Goal: Task Accomplishment & Management: Complete application form

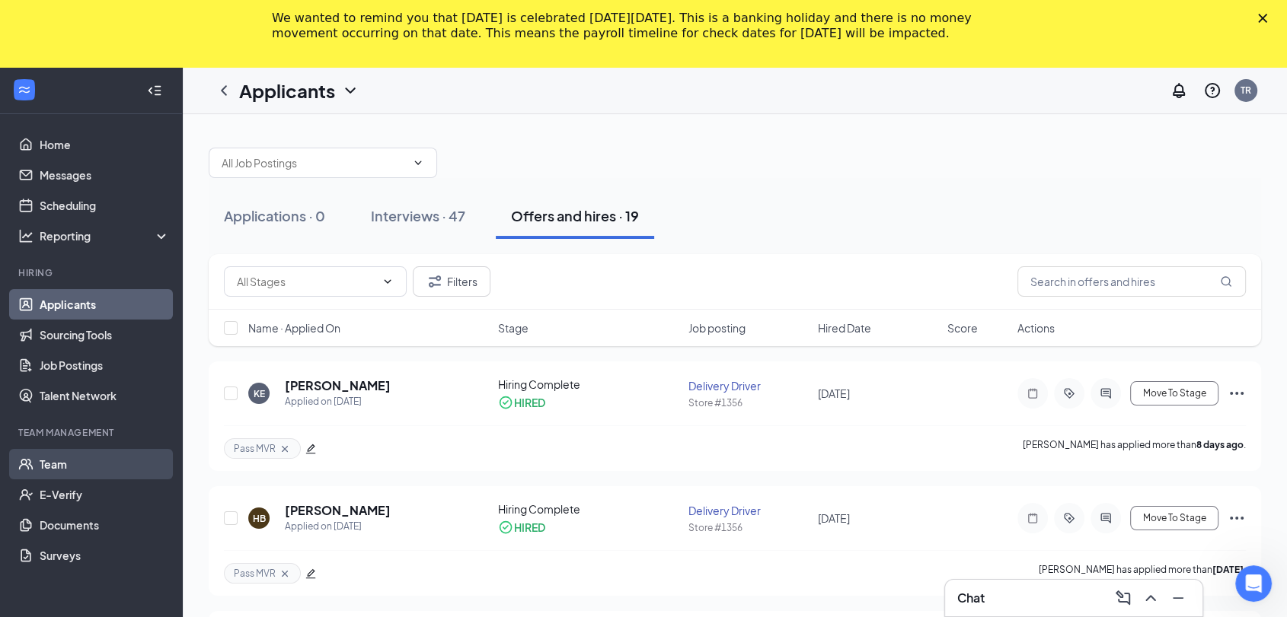
click at [81, 464] on link "Team" at bounding box center [105, 464] width 130 height 30
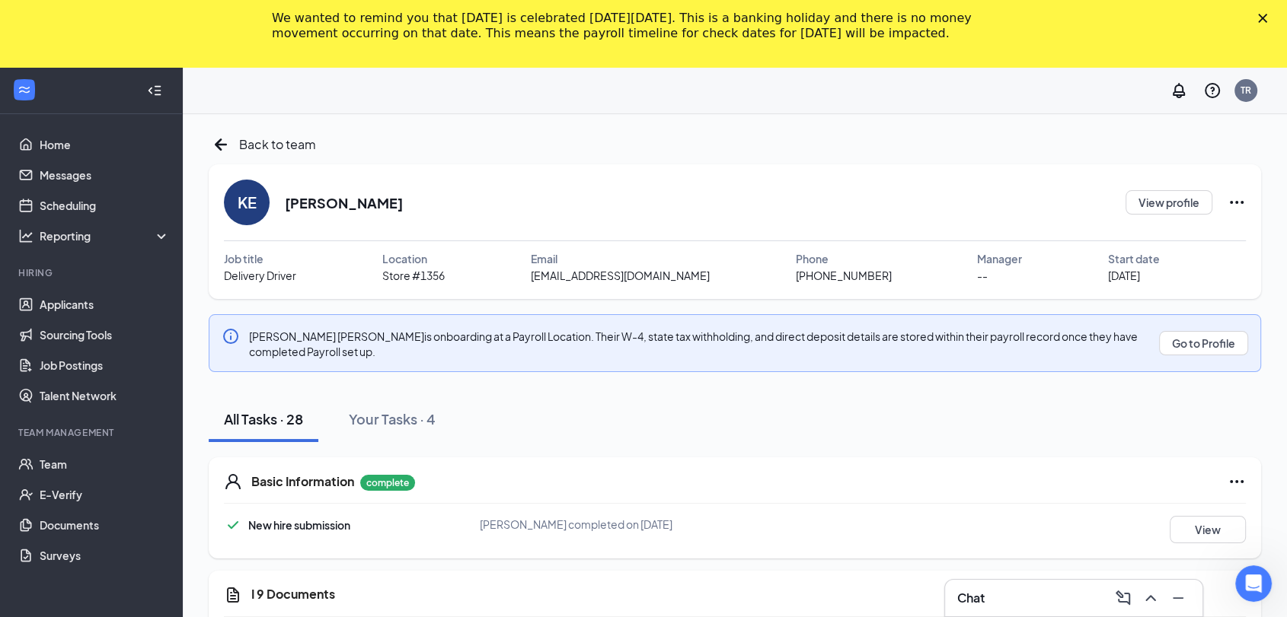
click at [1267, 18] on icon "Close" at bounding box center [1262, 18] width 9 height 9
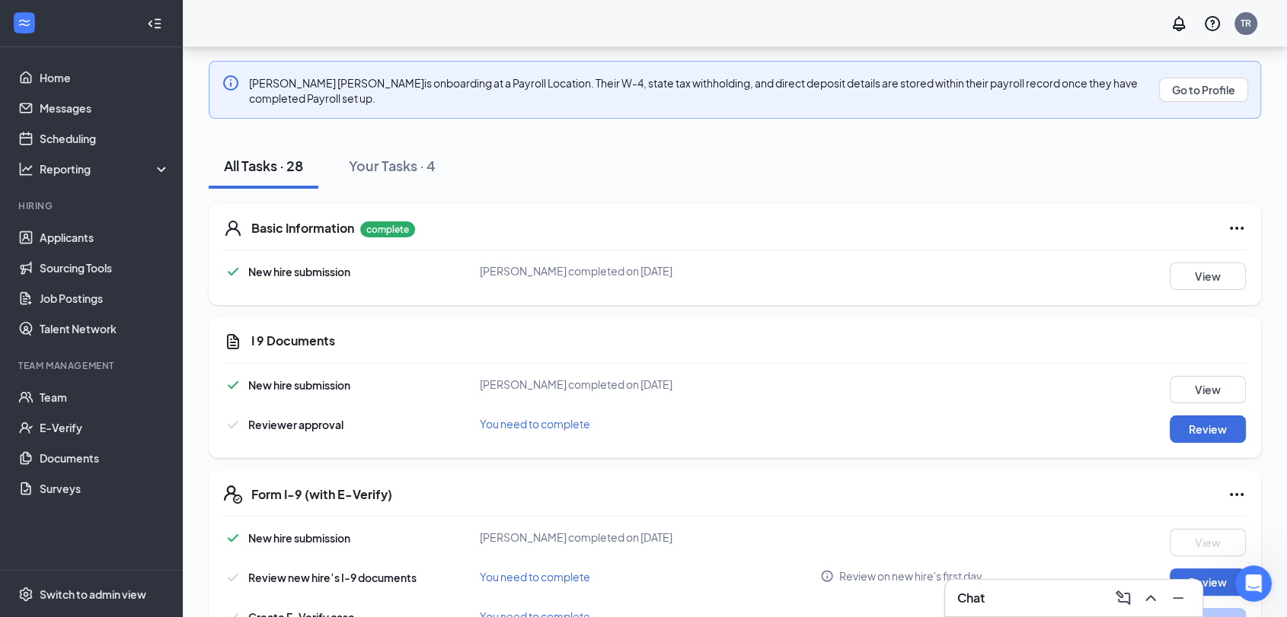
scroll to position [193, 0]
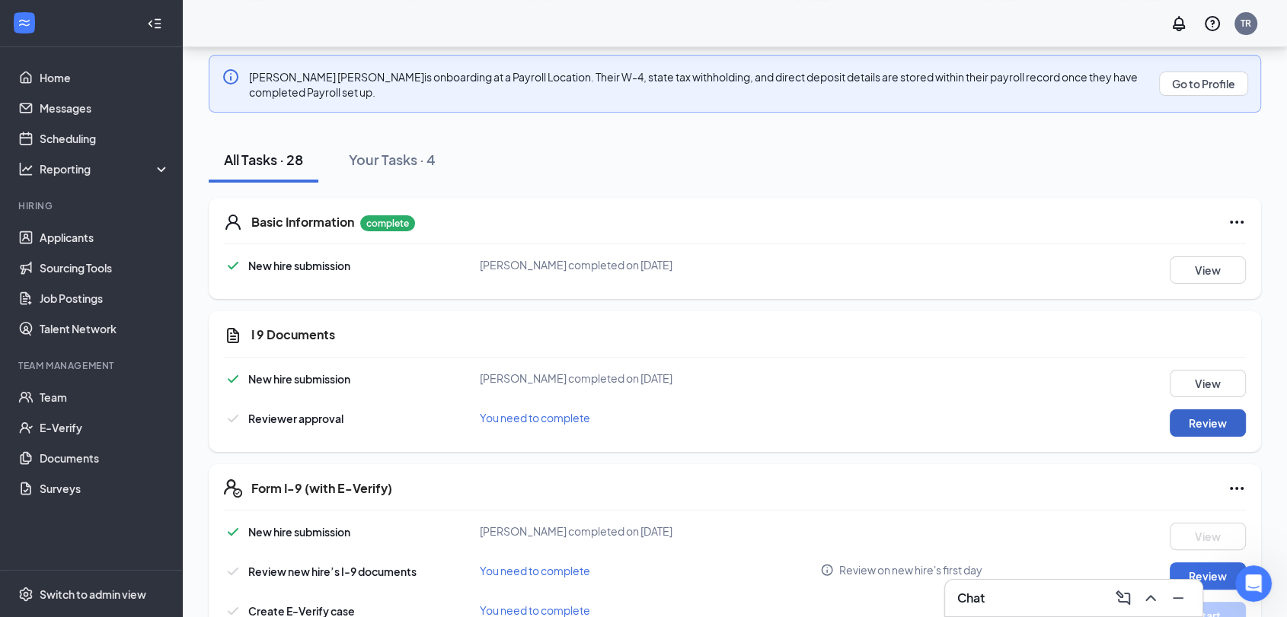
click at [1195, 432] on button "Review" at bounding box center [1207, 423] width 76 height 27
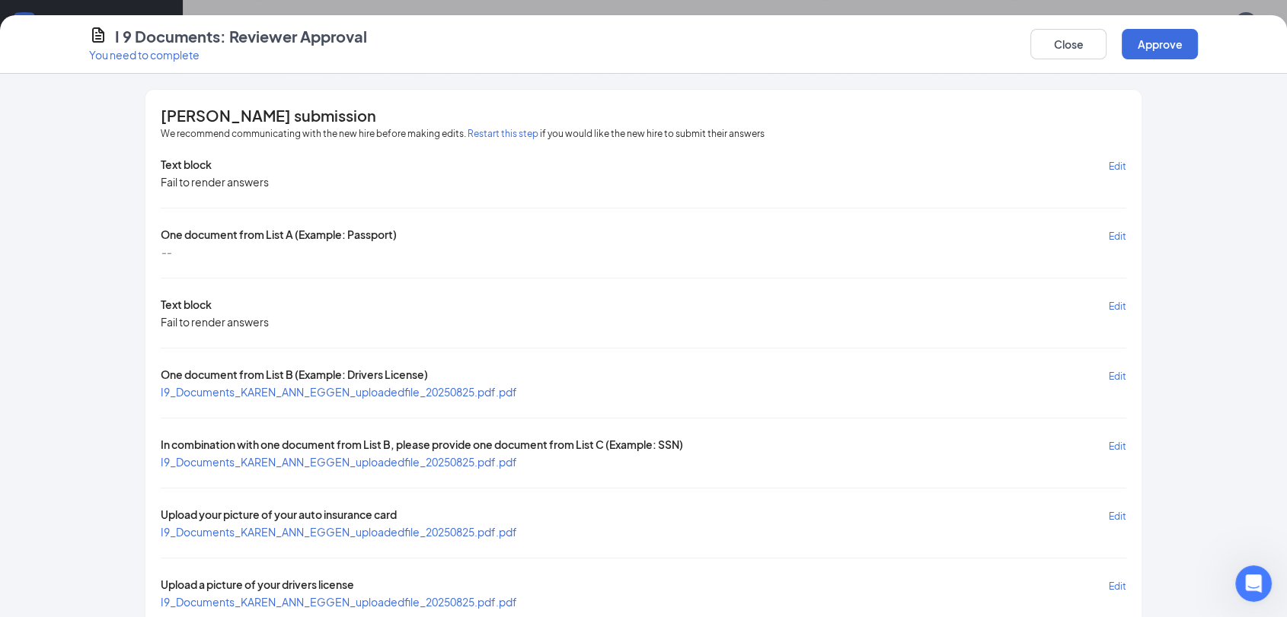
click at [452, 389] on span "I9_Documents_KAREN_ANN_EGGEN_uploadedfile_20250825.pdf.pdf" at bounding box center [339, 392] width 356 height 14
click at [407, 455] on span "I9_Documents_KAREN_ANN_EGGEN_uploadedfile_20250825.pdf.pdf" at bounding box center [339, 462] width 356 height 14
click at [276, 528] on span "I9_Documents_KAREN_ANN_EGGEN_uploadedfile_20250825.pdf.pdf" at bounding box center [339, 532] width 356 height 14
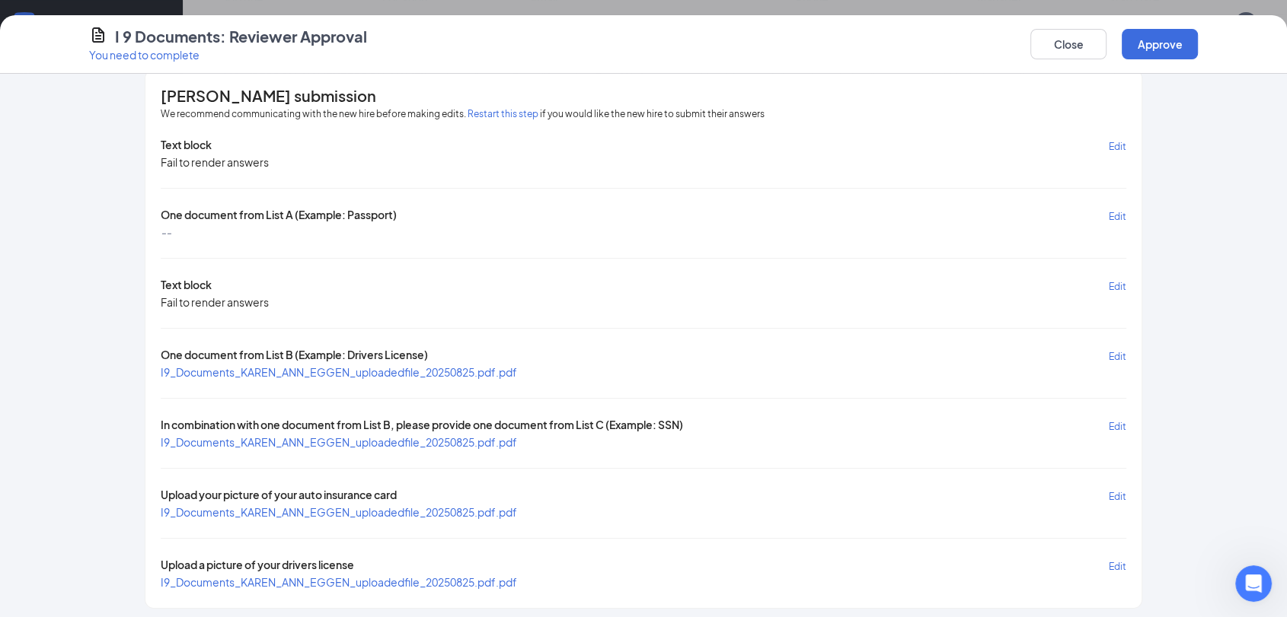
scroll to position [19, 0]
click at [337, 576] on span "I9_Documents_KAREN_ANN_EGGEN_uploadedfile_20250825.pdf.pdf" at bounding box center [339, 583] width 356 height 14
click at [1166, 32] on button "Approve" at bounding box center [1160, 44] width 76 height 30
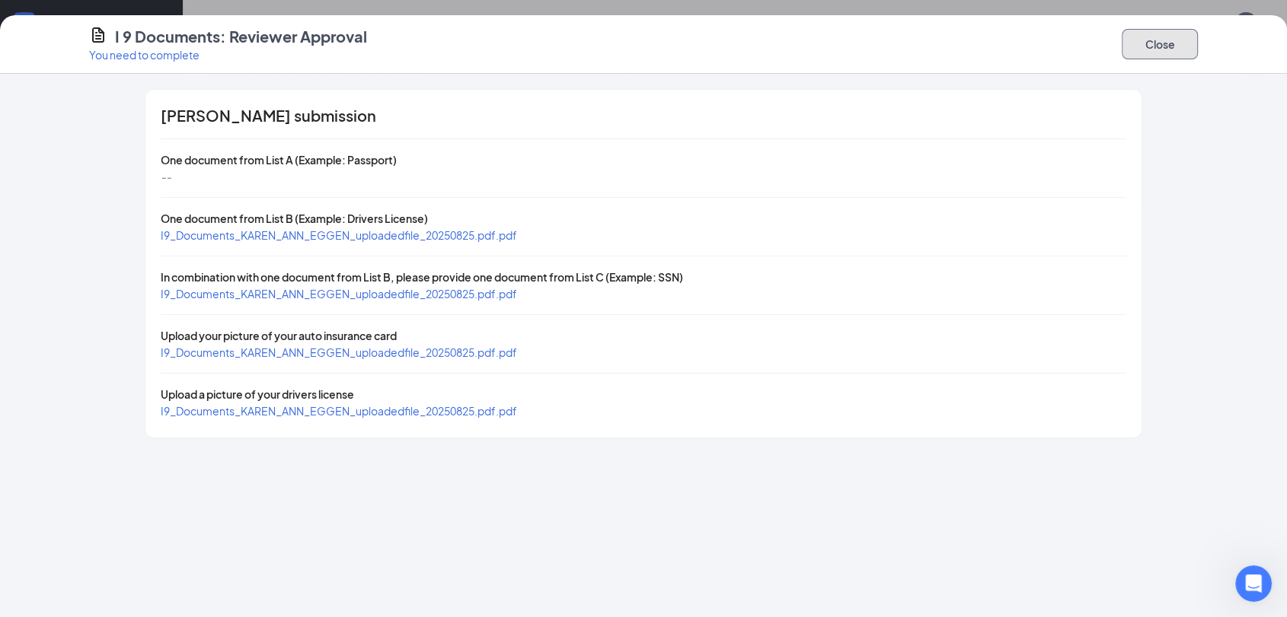
click at [1131, 37] on button "Close" at bounding box center [1160, 44] width 76 height 30
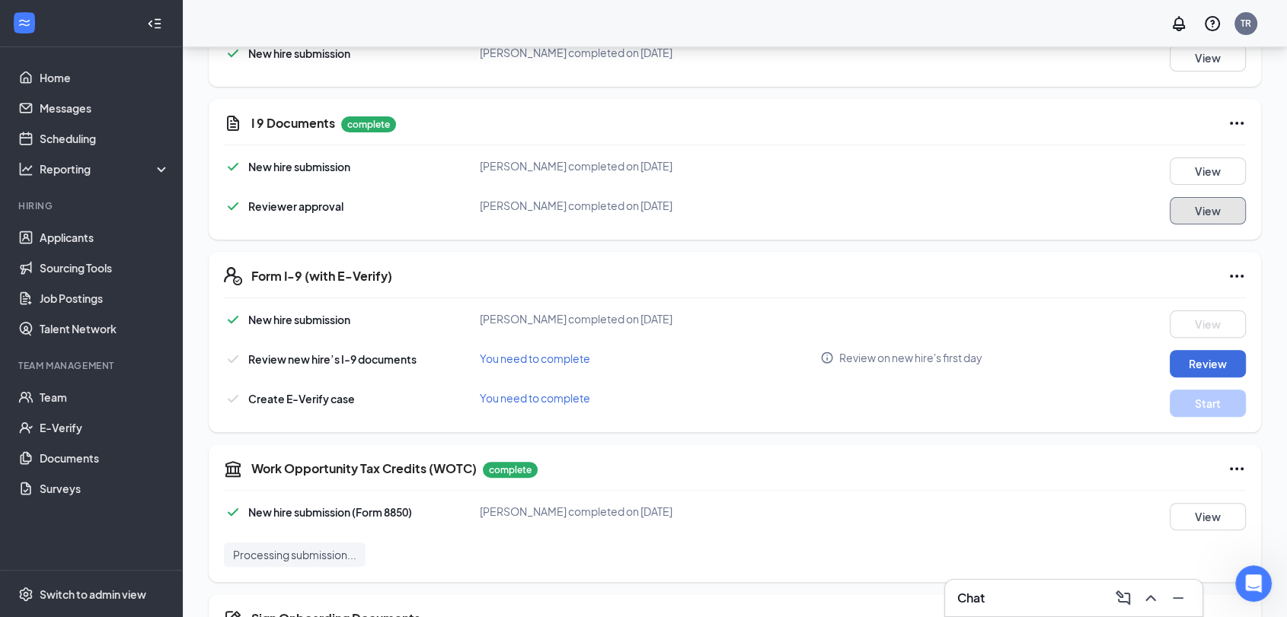
scroll to position [407, 0]
click at [1216, 350] on button "Review" at bounding box center [1207, 362] width 76 height 27
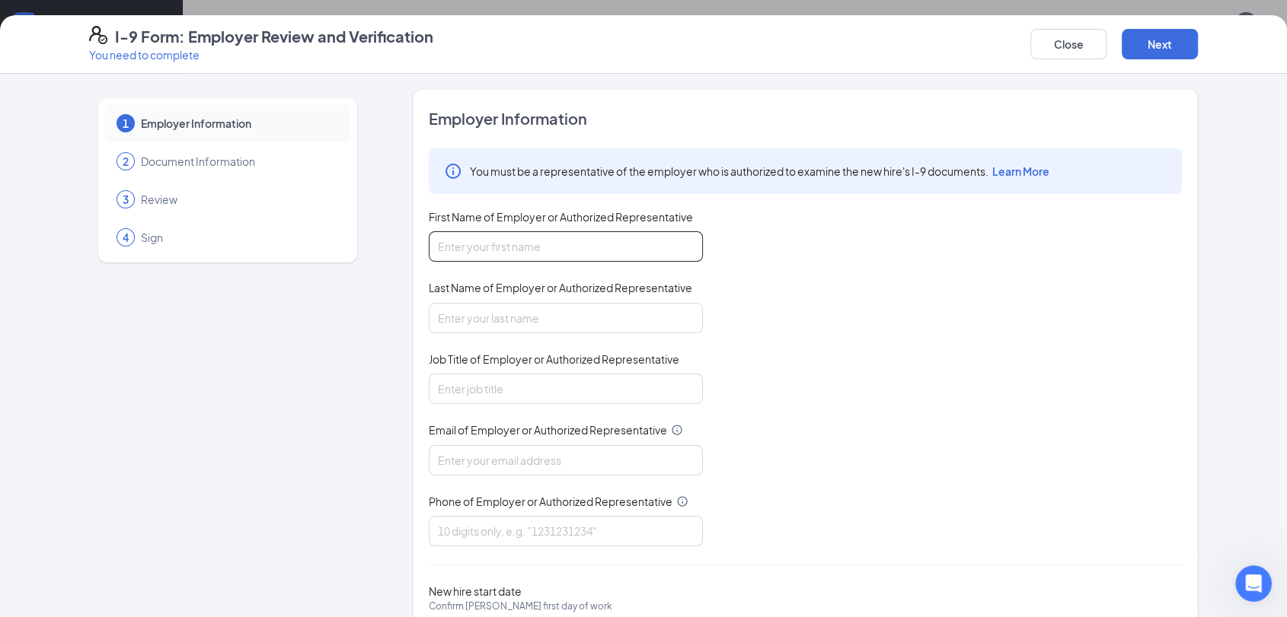
click at [630, 249] on input "First Name of Employer or Authorized Representative" at bounding box center [566, 246] width 274 height 30
type input "[PERSON_NAME]"
type input "5012517814"
click at [566, 385] on input "Job Title of Employer or Authorized Representative" at bounding box center [566, 389] width 274 height 30
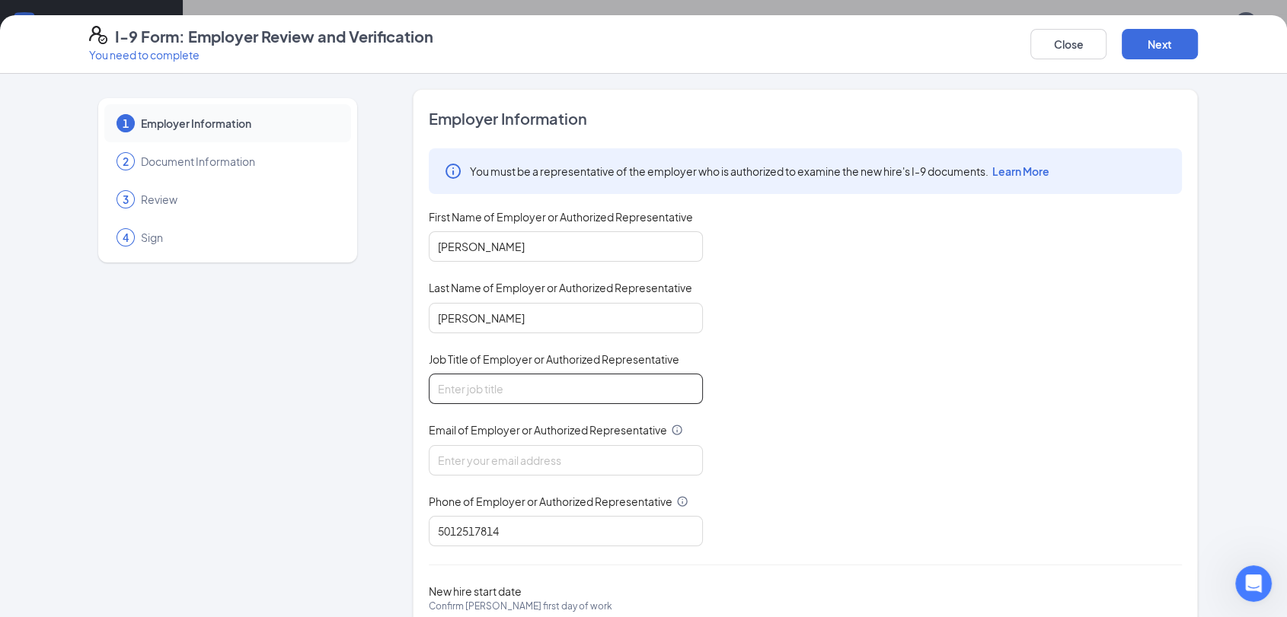
type input "General Manager"
click at [544, 471] on input "Email of Employer or Authorized Representative" at bounding box center [566, 460] width 274 height 30
type input "[EMAIL_ADDRESS][DOMAIN_NAME]"
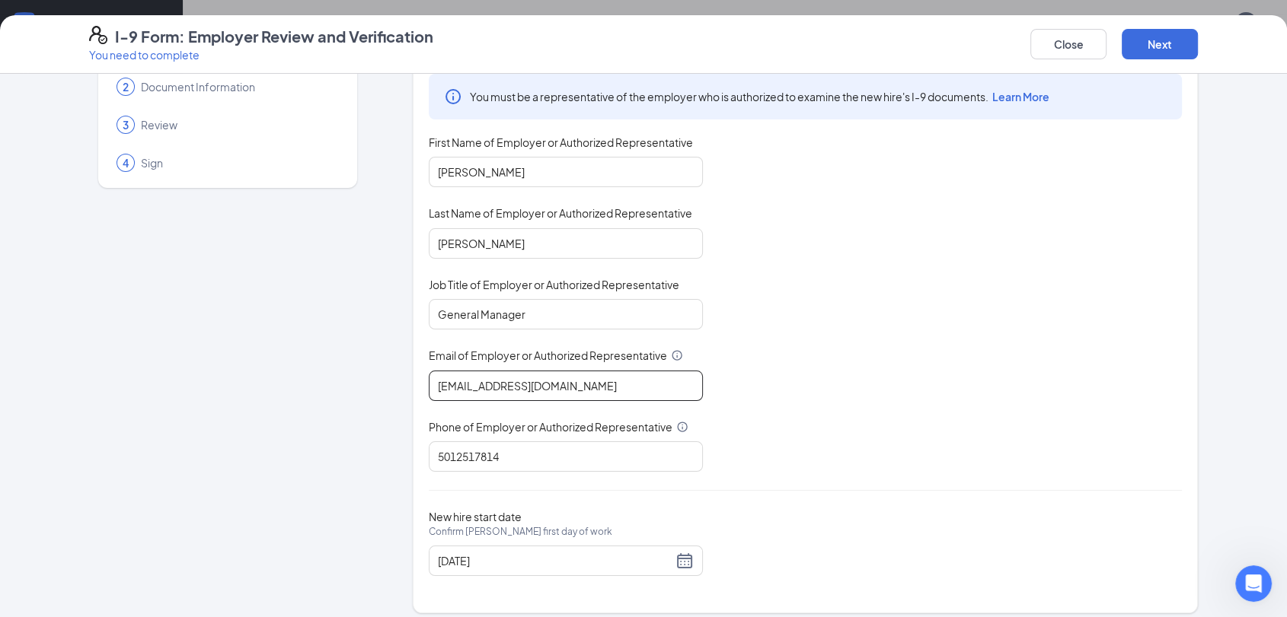
scroll to position [82, 0]
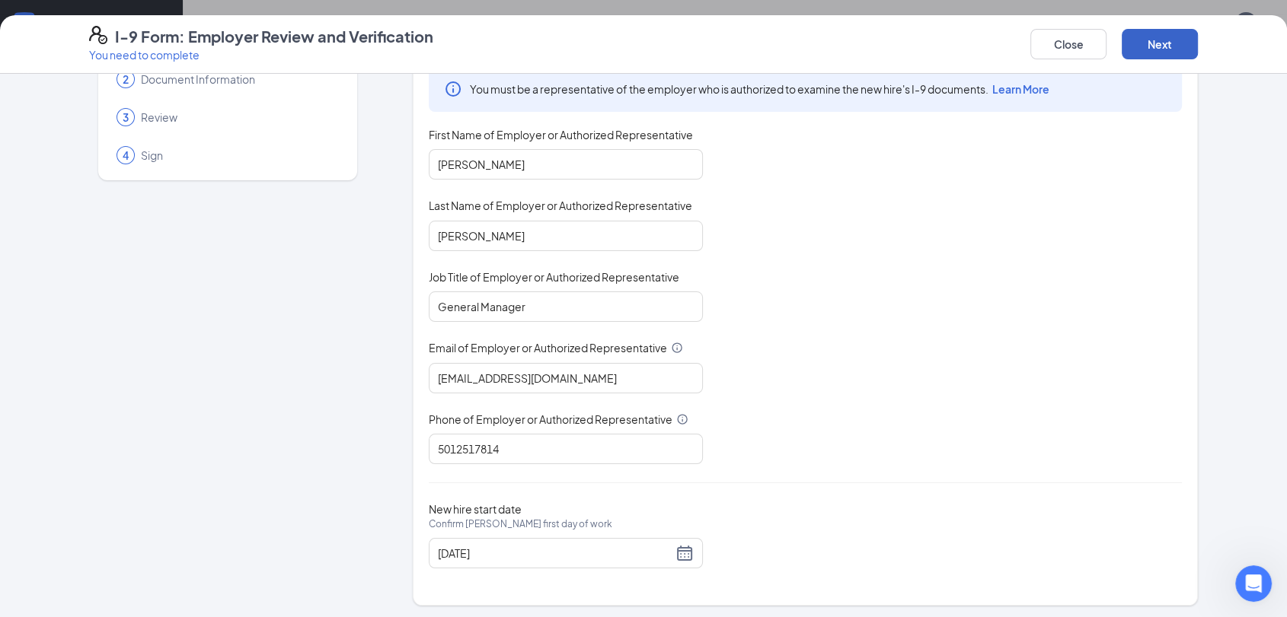
click at [1147, 38] on button "Next" at bounding box center [1160, 44] width 76 height 30
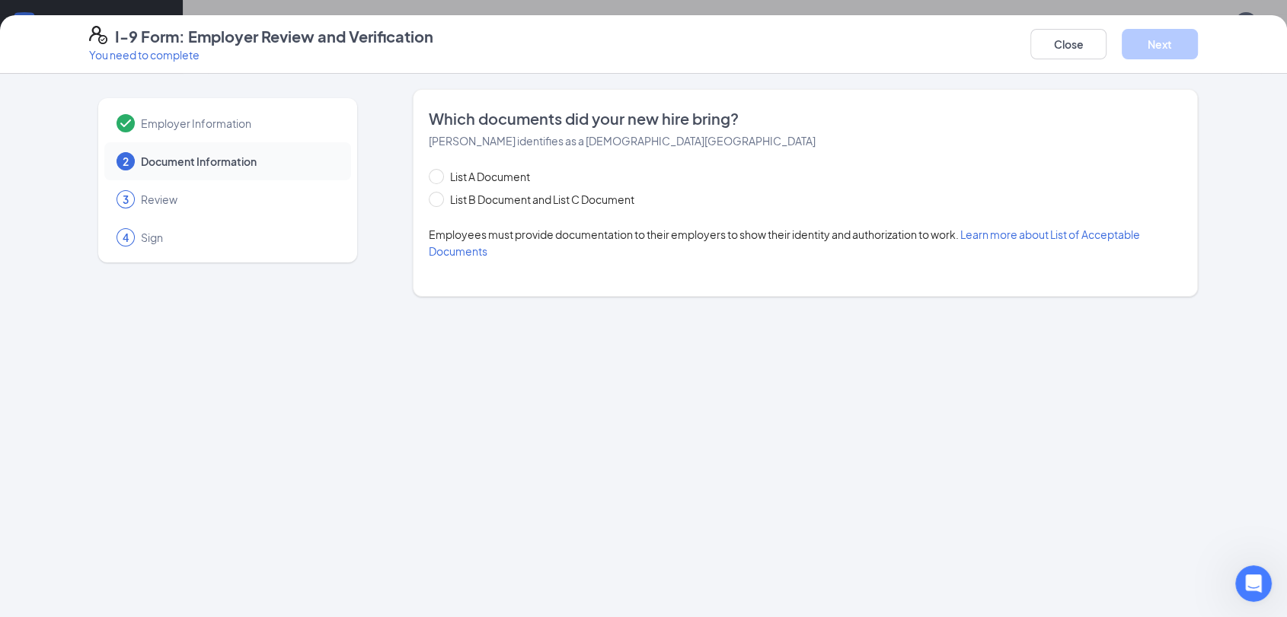
scroll to position [0, 0]
click at [432, 203] on input "List B Document and List C Document" at bounding box center [434, 197] width 11 height 11
radio input "true"
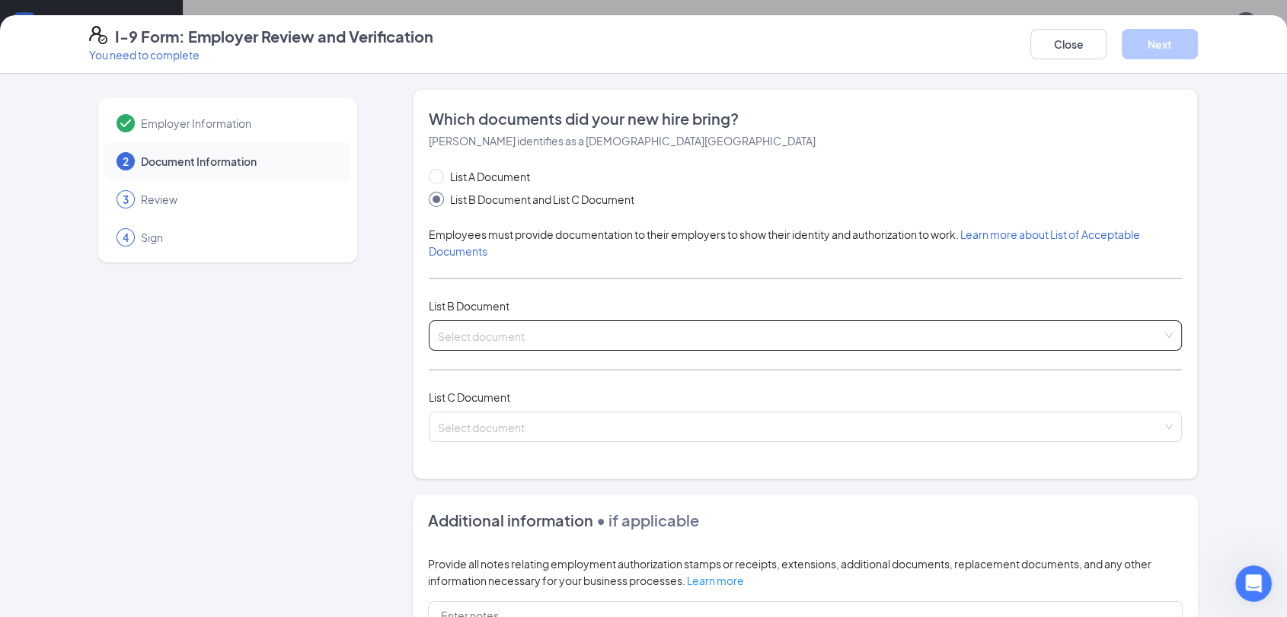
click at [491, 331] on div "Select document List B Documents Driver’s License issued by U.S State or outlyi…" at bounding box center [805, 336] width 753 height 30
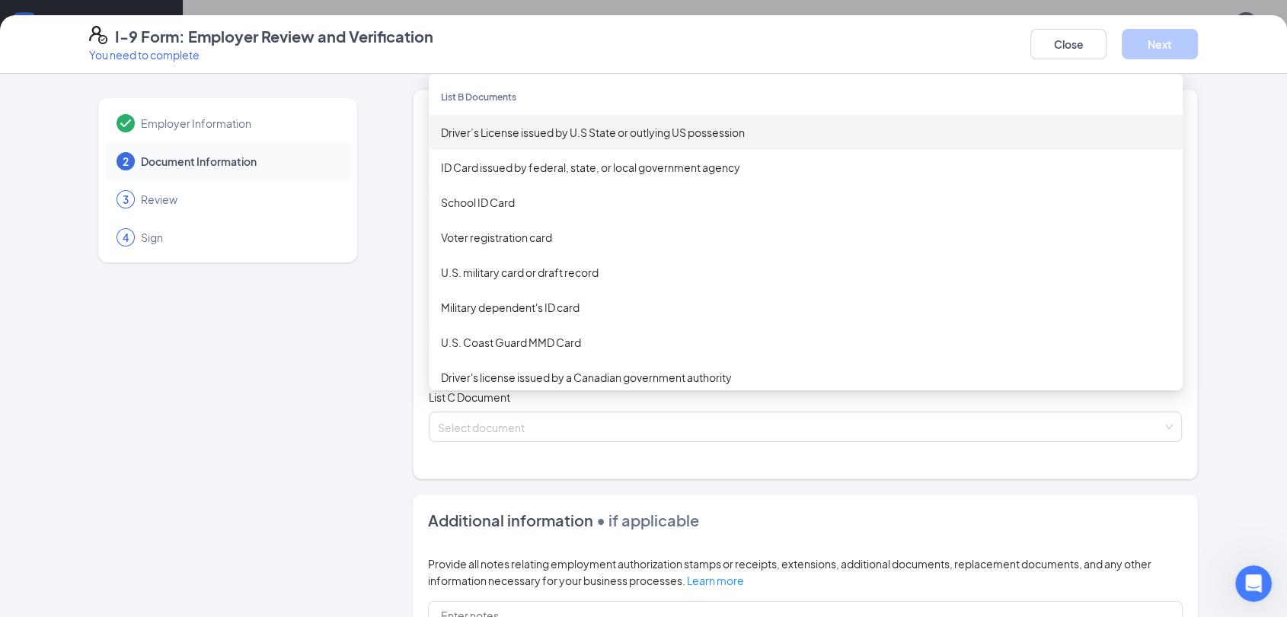
click at [496, 136] on div "Driver’s License issued by U.S State or outlying US possession" at bounding box center [805, 132] width 729 height 17
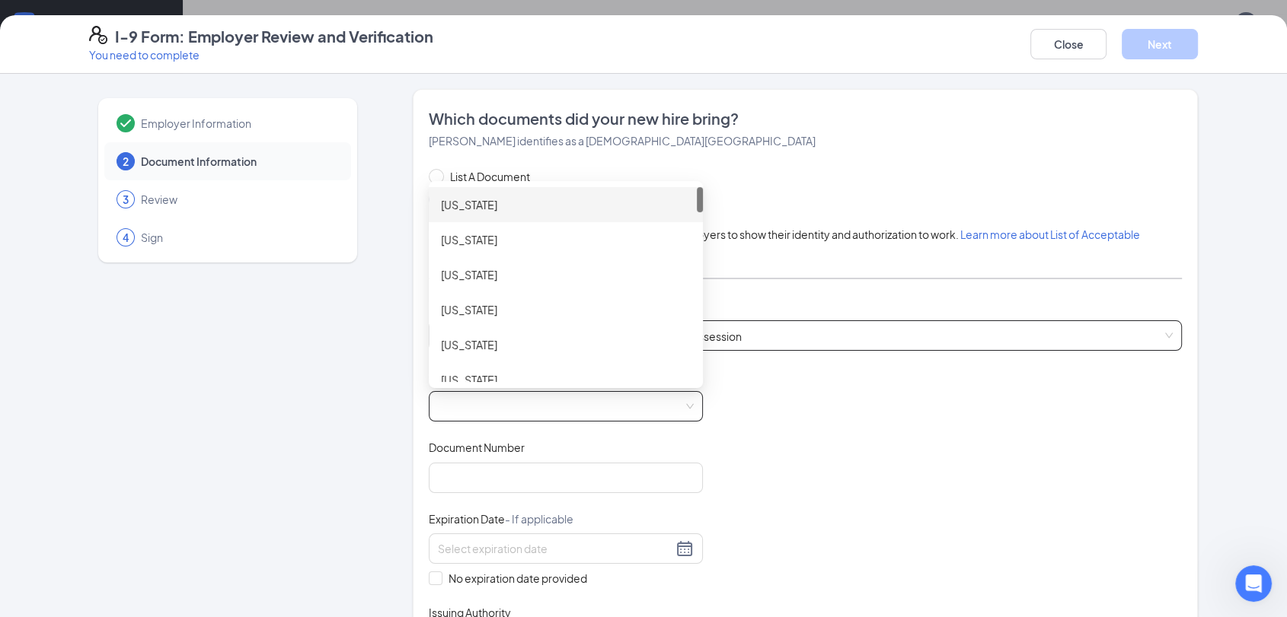
click at [461, 412] on span at bounding box center [566, 406] width 256 height 29
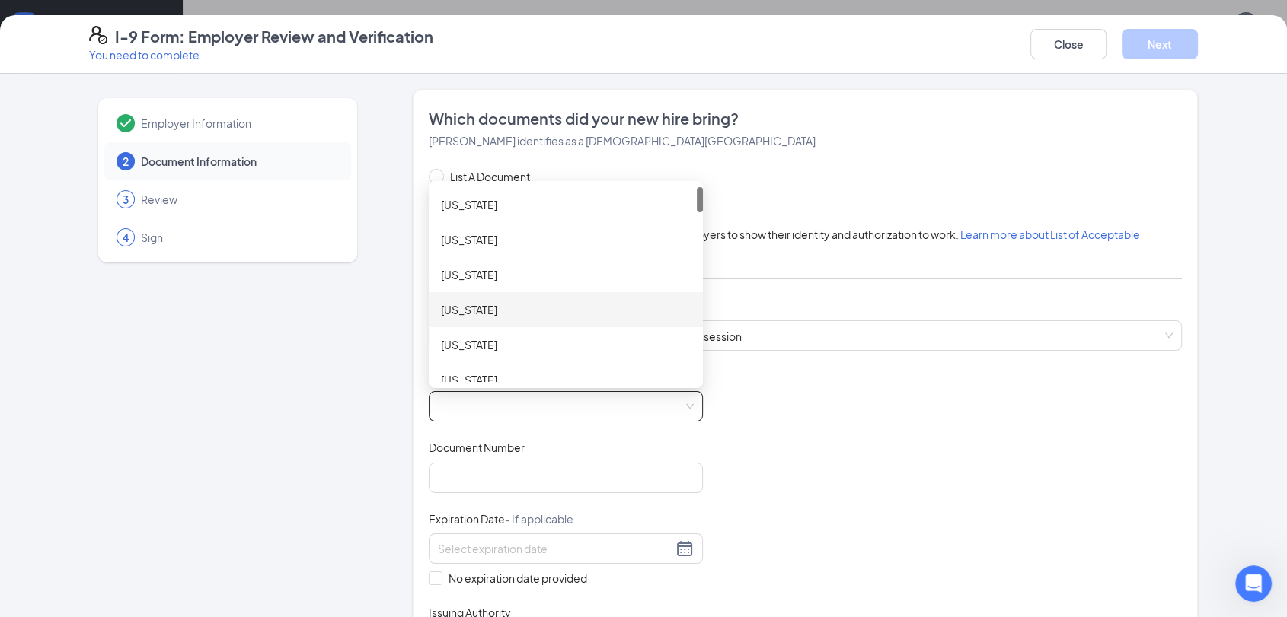
click at [455, 324] on div "[US_STATE]" at bounding box center [566, 309] width 274 height 35
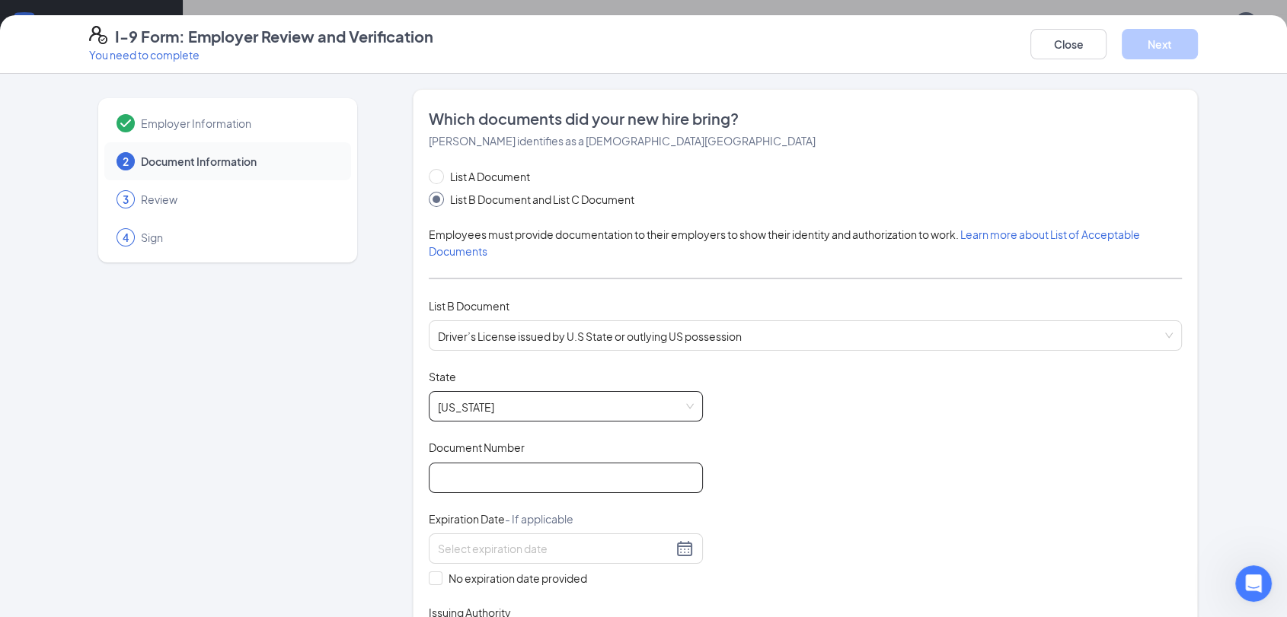
click at [441, 478] on input "Document Number" at bounding box center [566, 478] width 274 height 30
type input "526499011"
click at [433, 577] on span at bounding box center [436, 579] width 14 height 14
click at [433, 577] on input "No expiration date provided" at bounding box center [434, 577] width 11 height 11
checkbox input "true"
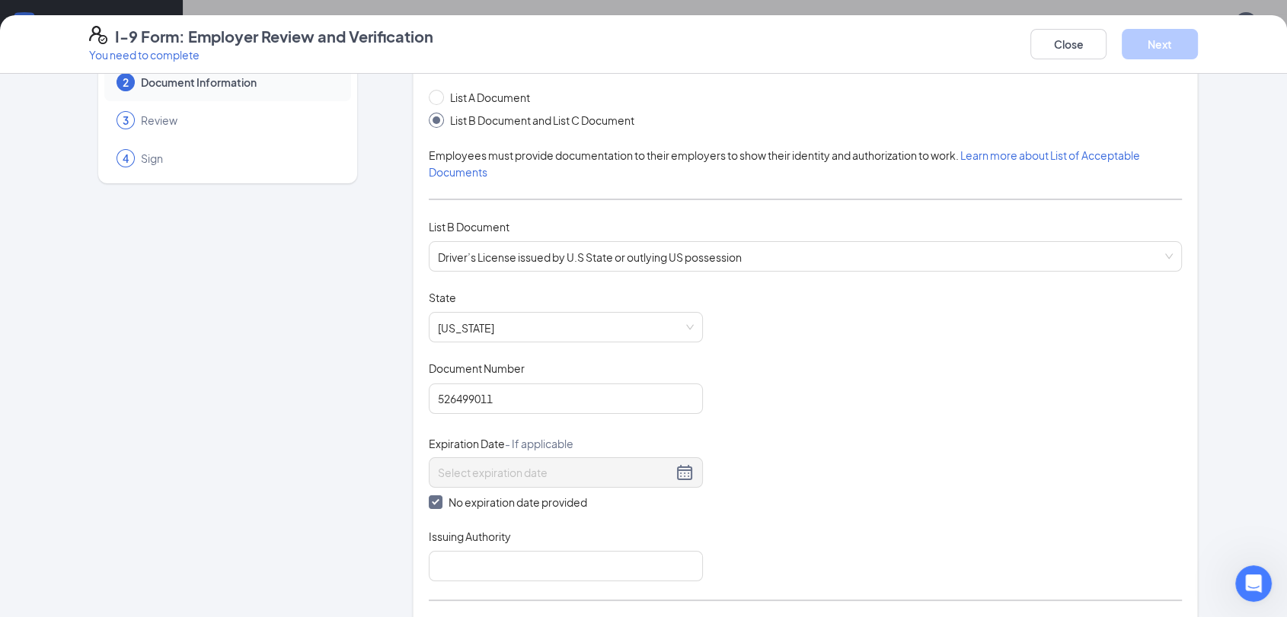
scroll to position [73, 0]
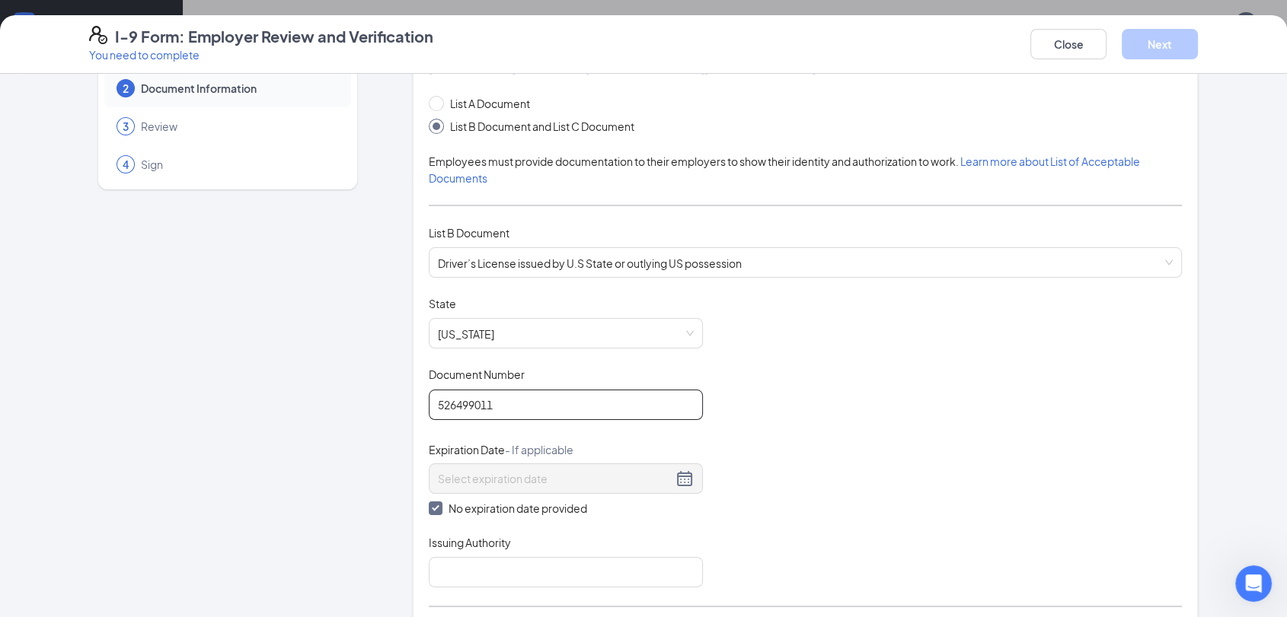
click at [579, 410] on input "526499011" at bounding box center [566, 405] width 274 height 30
type input "5"
click at [429, 508] on input "No expiration date provided" at bounding box center [434, 507] width 11 height 11
checkbox input "false"
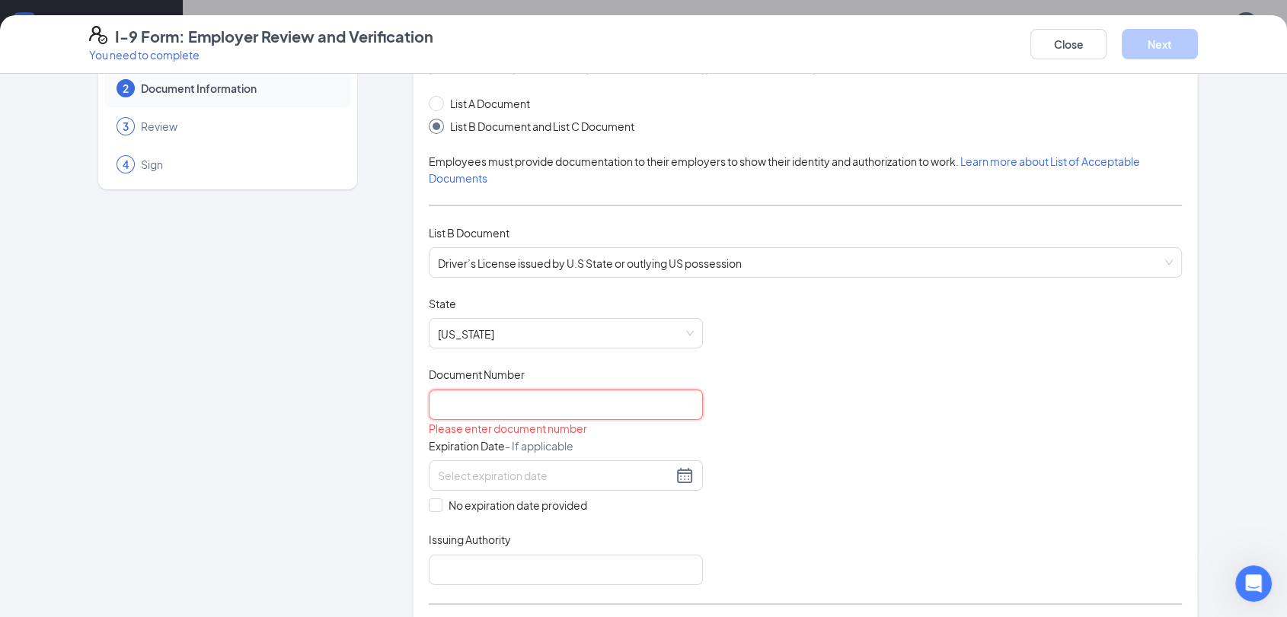
click at [537, 403] on input "Document Number" at bounding box center [566, 405] width 274 height 30
type input "B14415190"
click at [684, 482] on div at bounding box center [566, 476] width 256 height 18
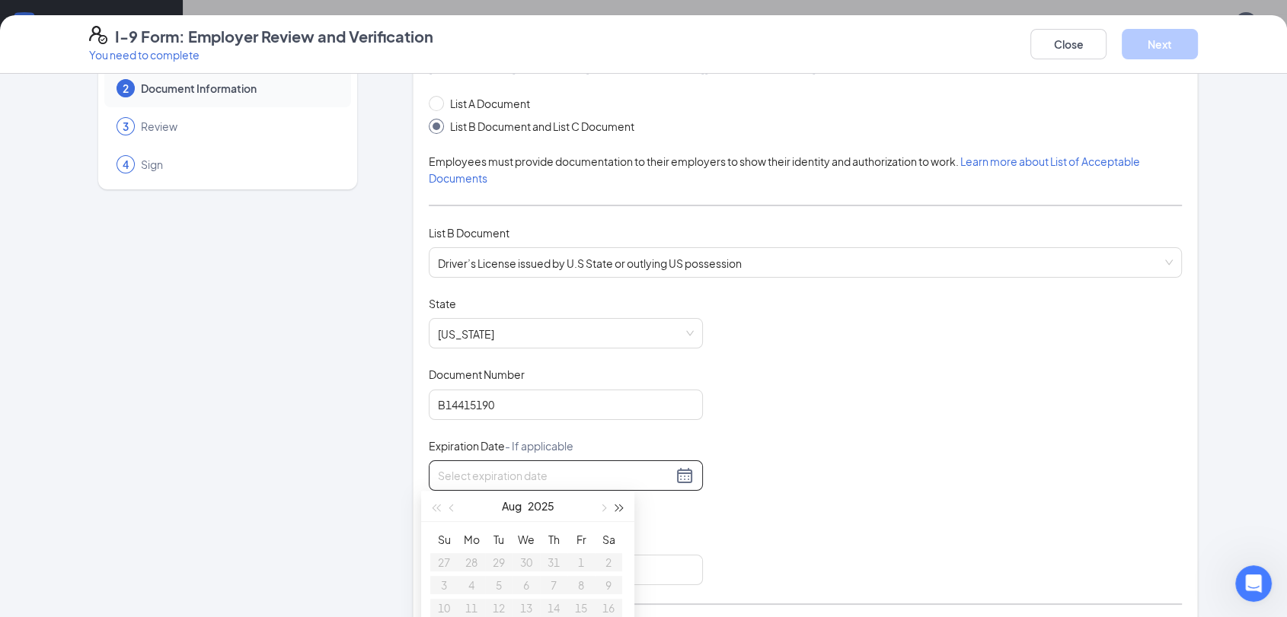
click at [616, 507] on span "button" at bounding box center [620, 508] width 8 height 8
click at [598, 507] on span "button" at bounding box center [602, 508] width 8 height 8
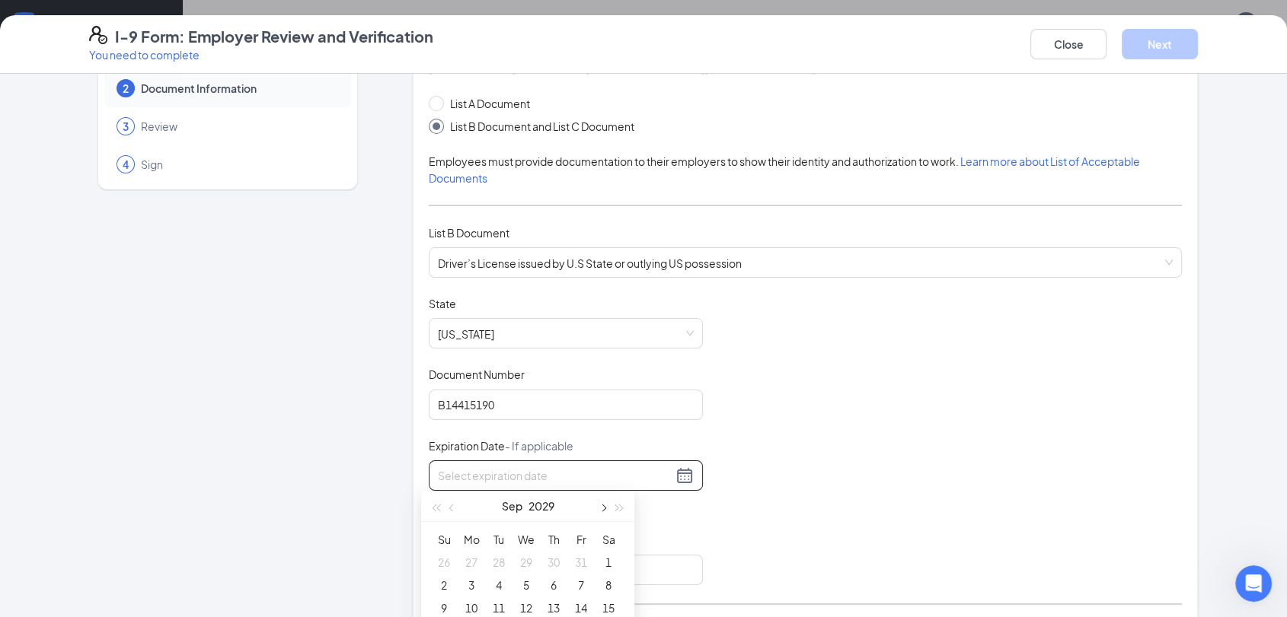
click at [598, 507] on span "button" at bounding box center [602, 508] width 8 height 8
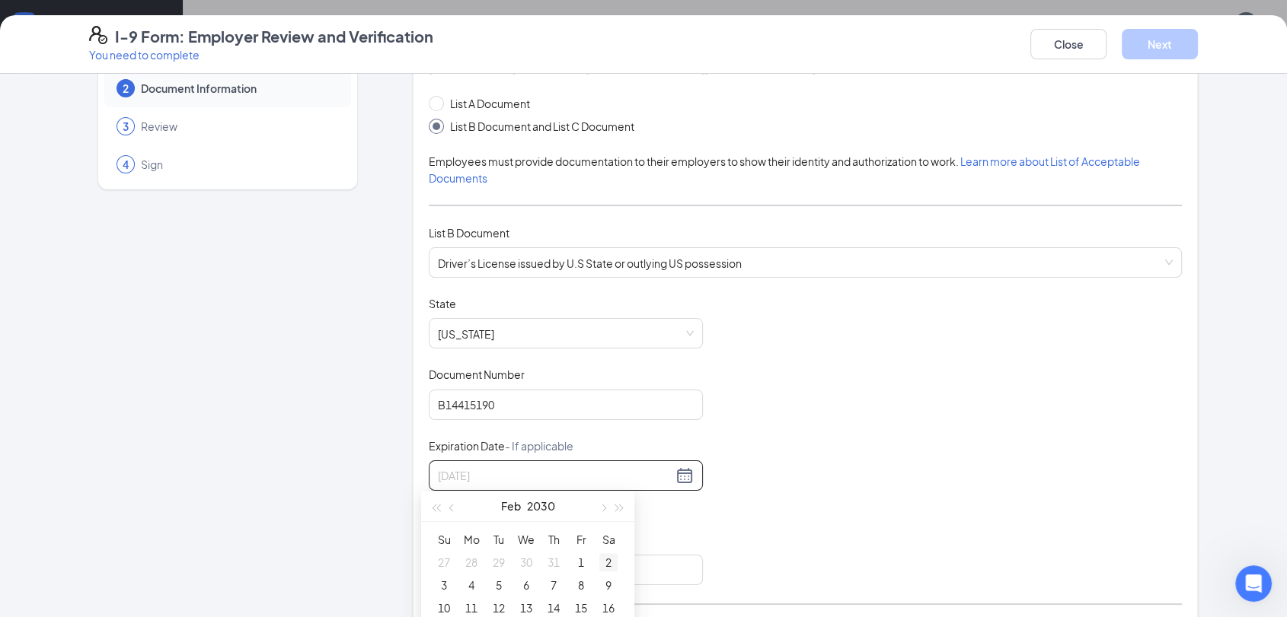
type input "[DATE]"
click at [609, 558] on div "2" at bounding box center [608, 563] width 18 height 18
click at [676, 472] on div "[DATE]" at bounding box center [566, 476] width 256 height 18
type input "[DATE]"
click at [583, 611] on div "15" at bounding box center [581, 608] width 18 height 18
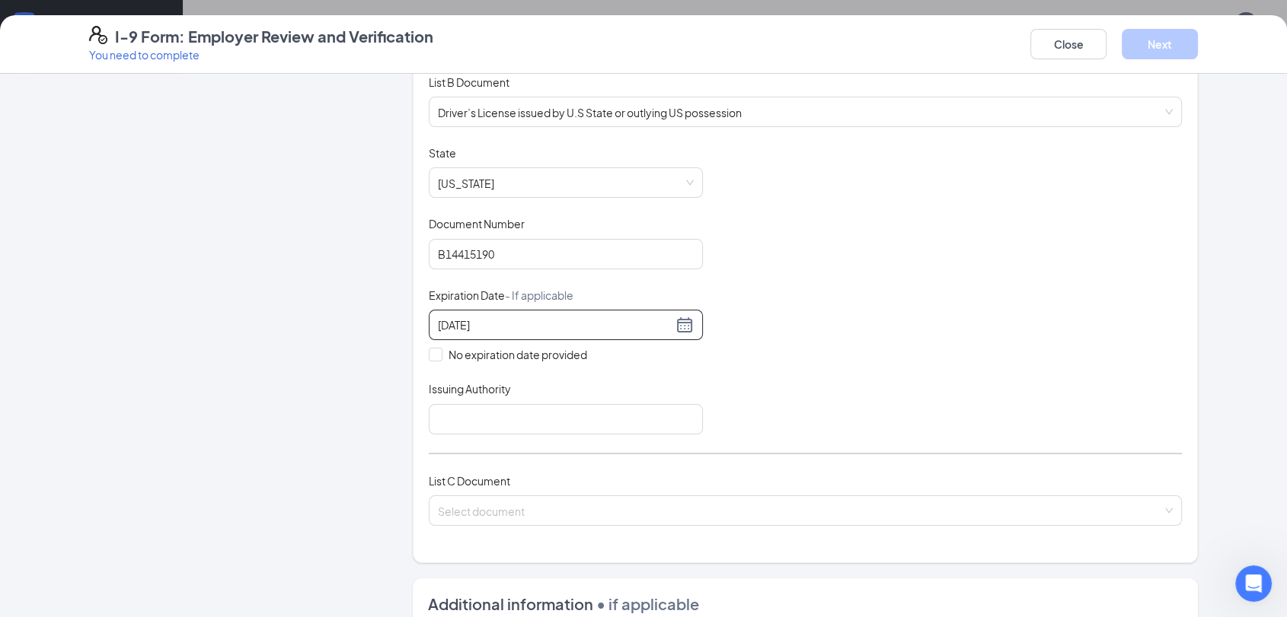
scroll to position [261, 0]
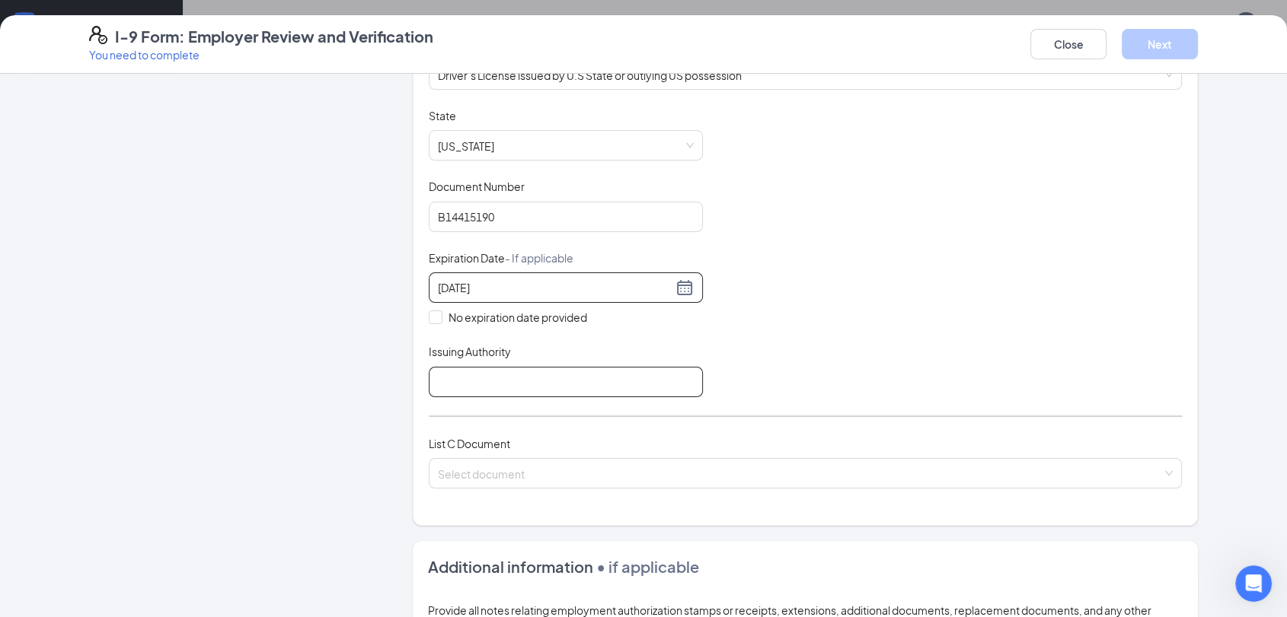
click at [641, 379] on input "Issuing Authority" at bounding box center [566, 382] width 274 height 30
type input "AZ"
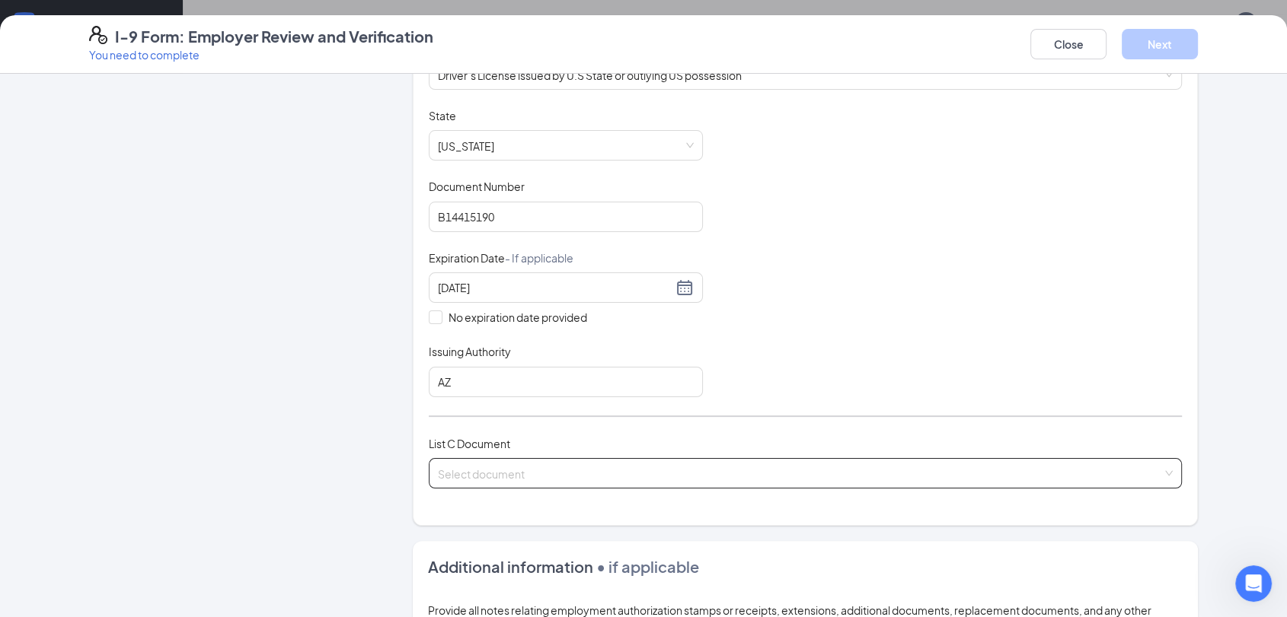
click at [590, 471] on input "search" at bounding box center [800, 470] width 724 height 23
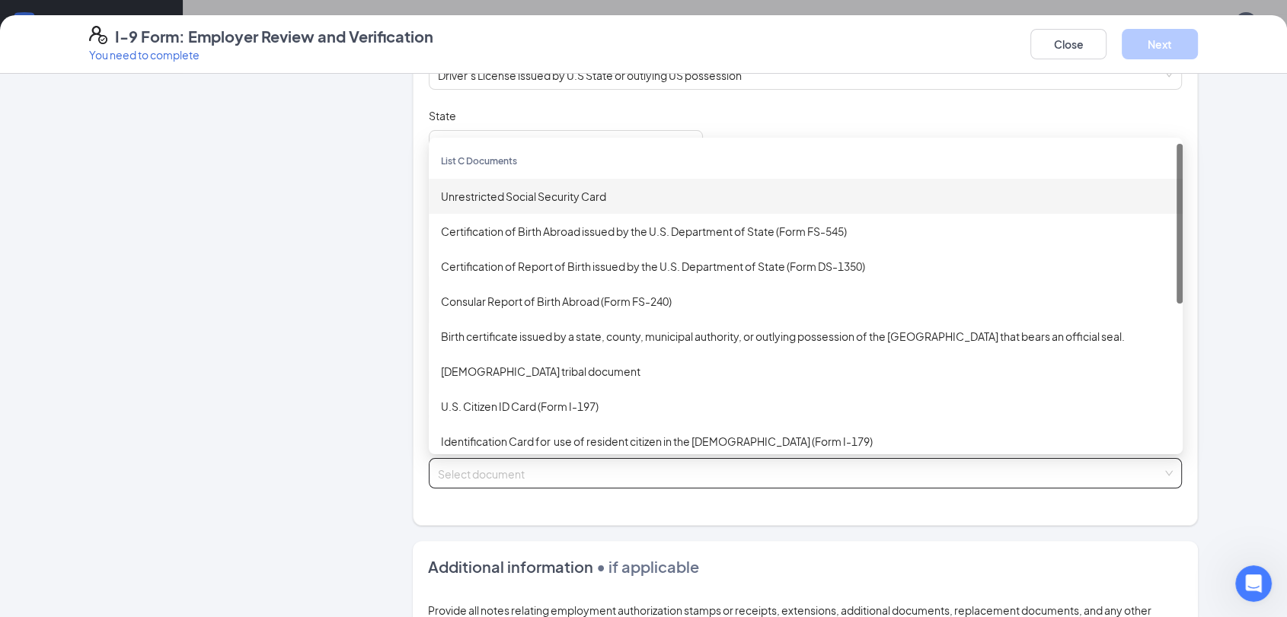
click at [533, 195] on div "Unrestricted Social Security Card" at bounding box center [805, 196] width 729 height 17
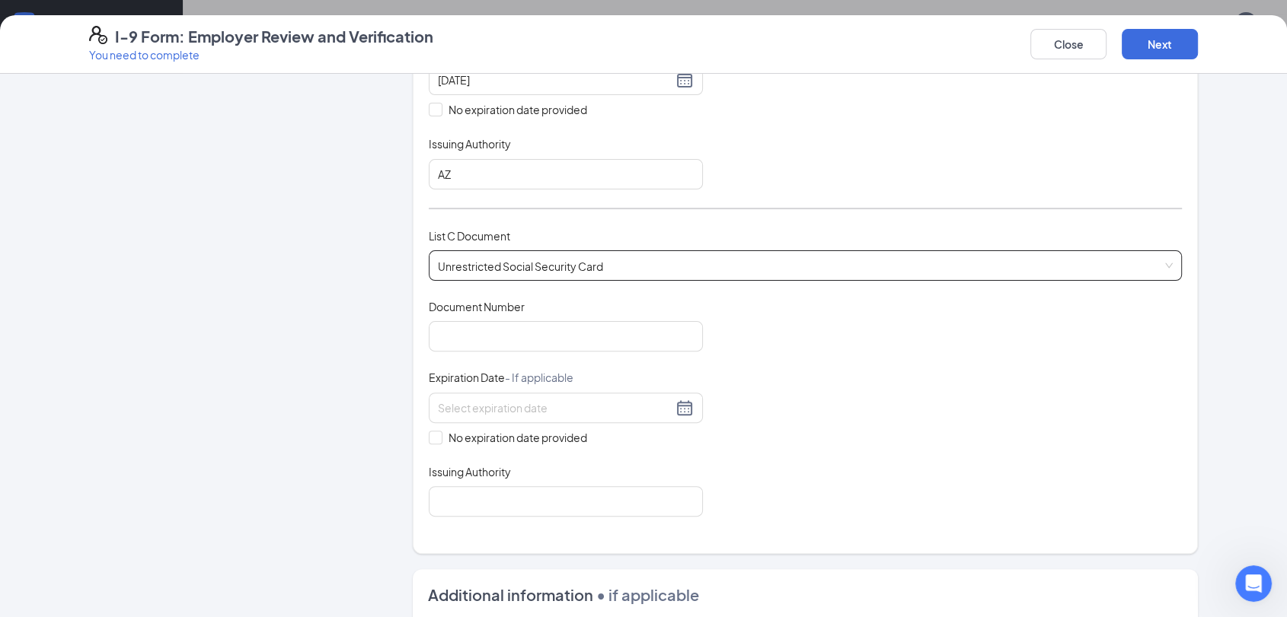
scroll to position [506, 0]
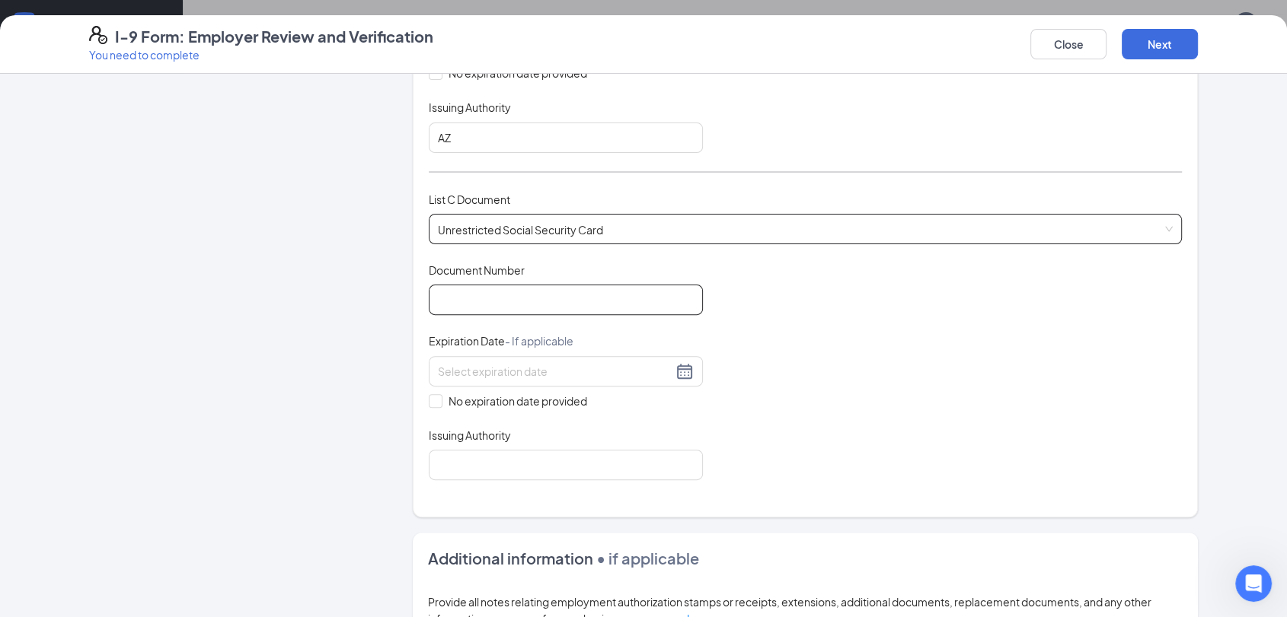
click at [494, 306] on input "Document Number" at bounding box center [566, 300] width 274 height 30
type input "526499011"
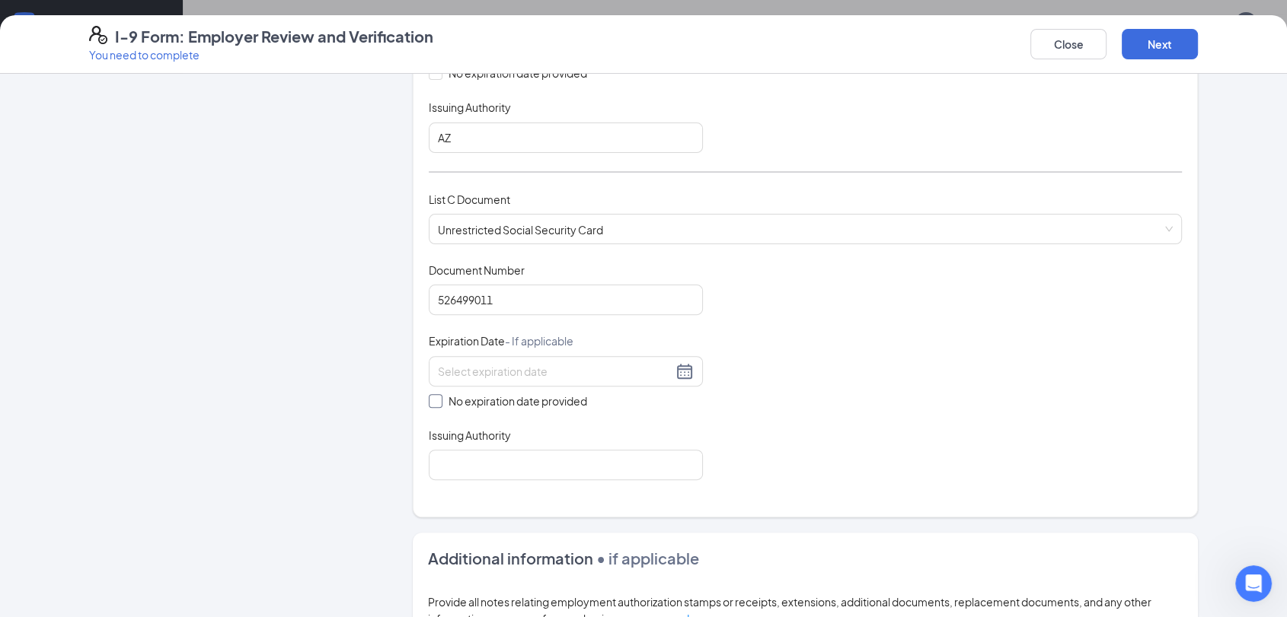
click at [434, 394] on span at bounding box center [436, 401] width 14 height 14
click at [434, 394] on input "No expiration date provided" at bounding box center [434, 399] width 11 height 11
checkbox input "true"
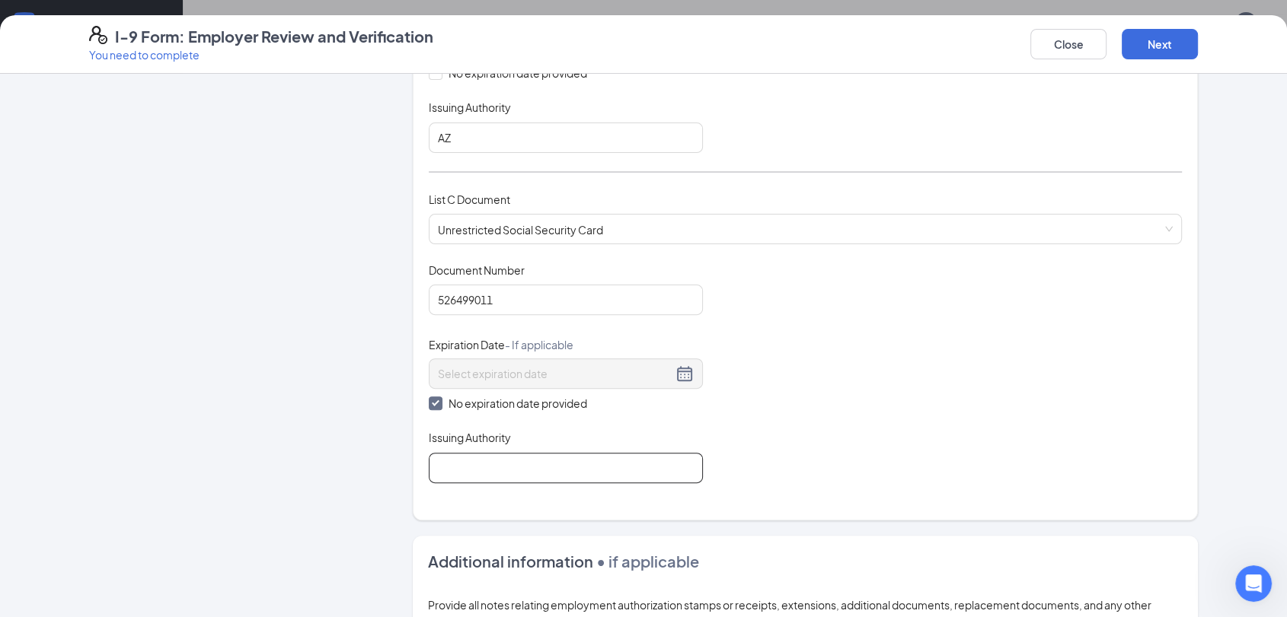
click at [473, 476] on input "Issuing Authority" at bounding box center [566, 468] width 274 height 30
type input "The Social Security Administration"
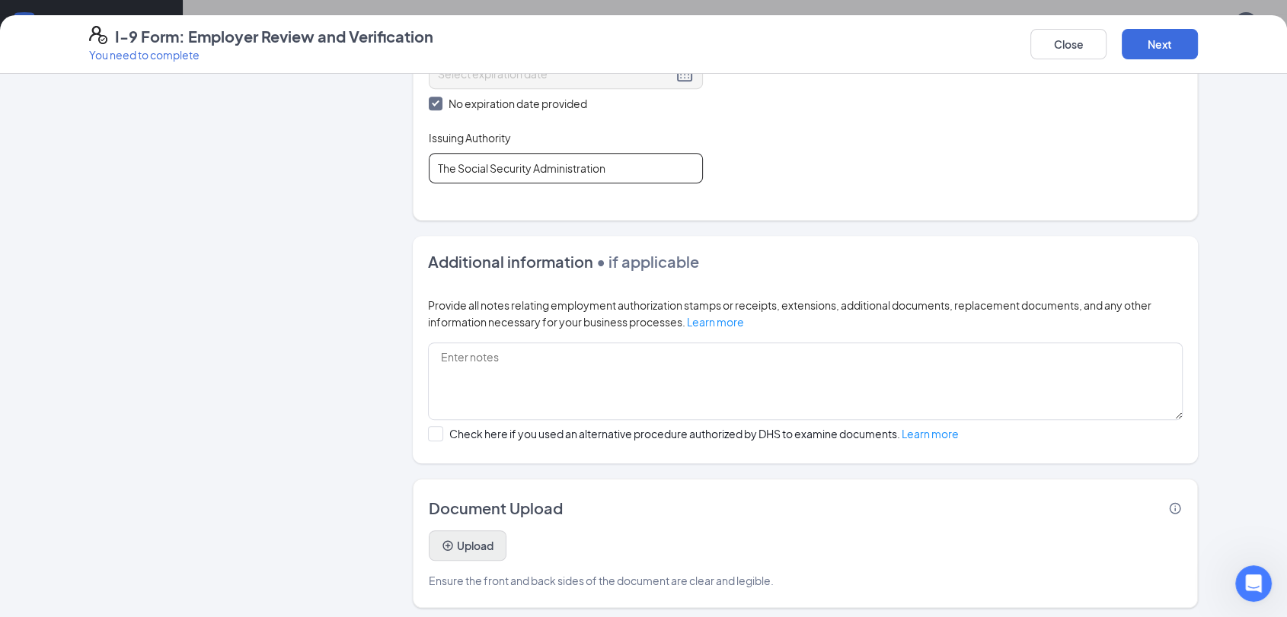
scroll to position [805, 0]
click at [491, 534] on button "Upload" at bounding box center [468, 546] width 78 height 30
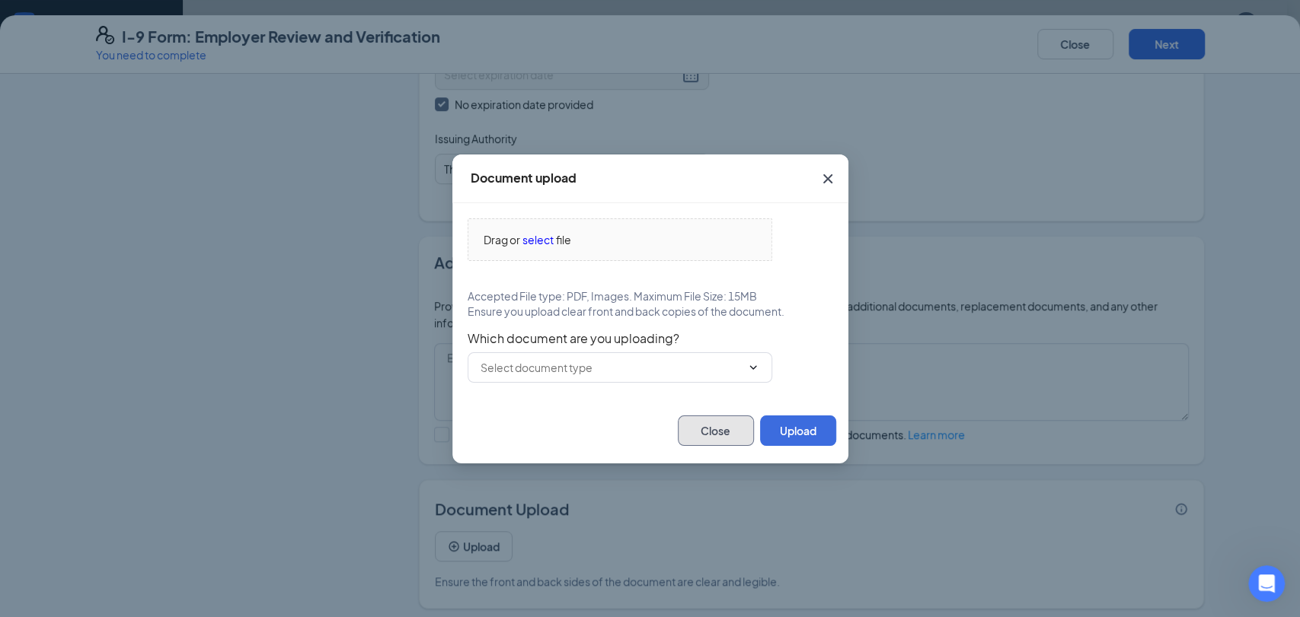
click at [699, 433] on button "Close" at bounding box center [716, 431] width 76 height 30
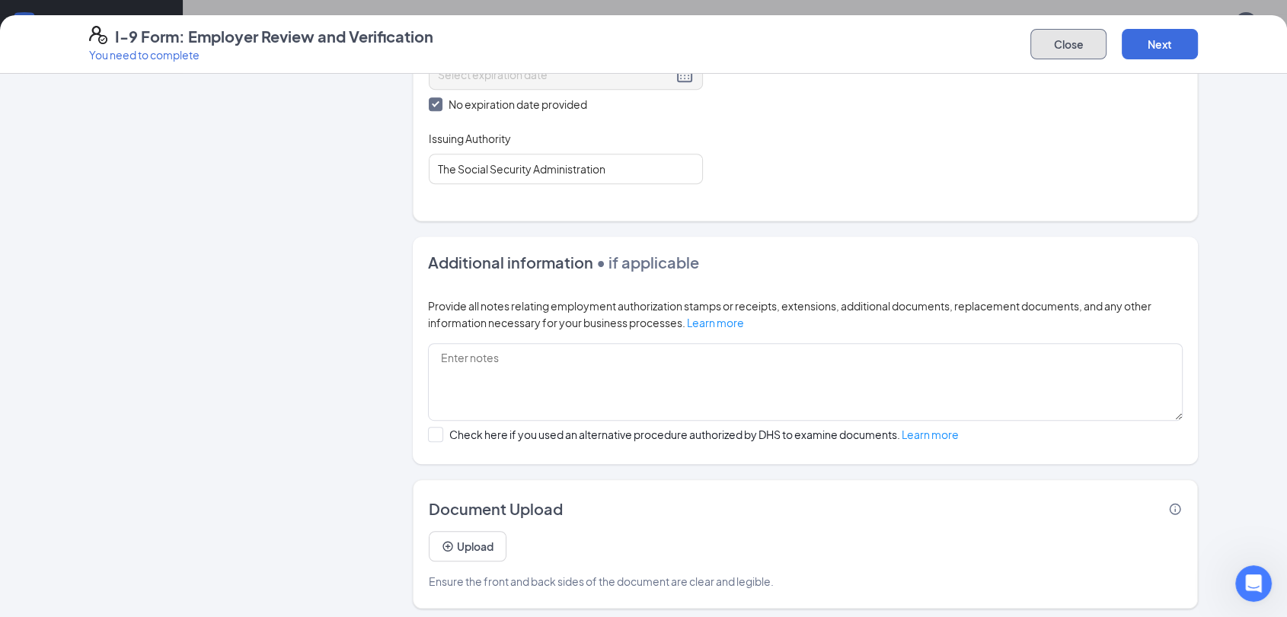
click at [1062, 47] on button "Close" at bounding box center [1068, 44] width 76 height 30
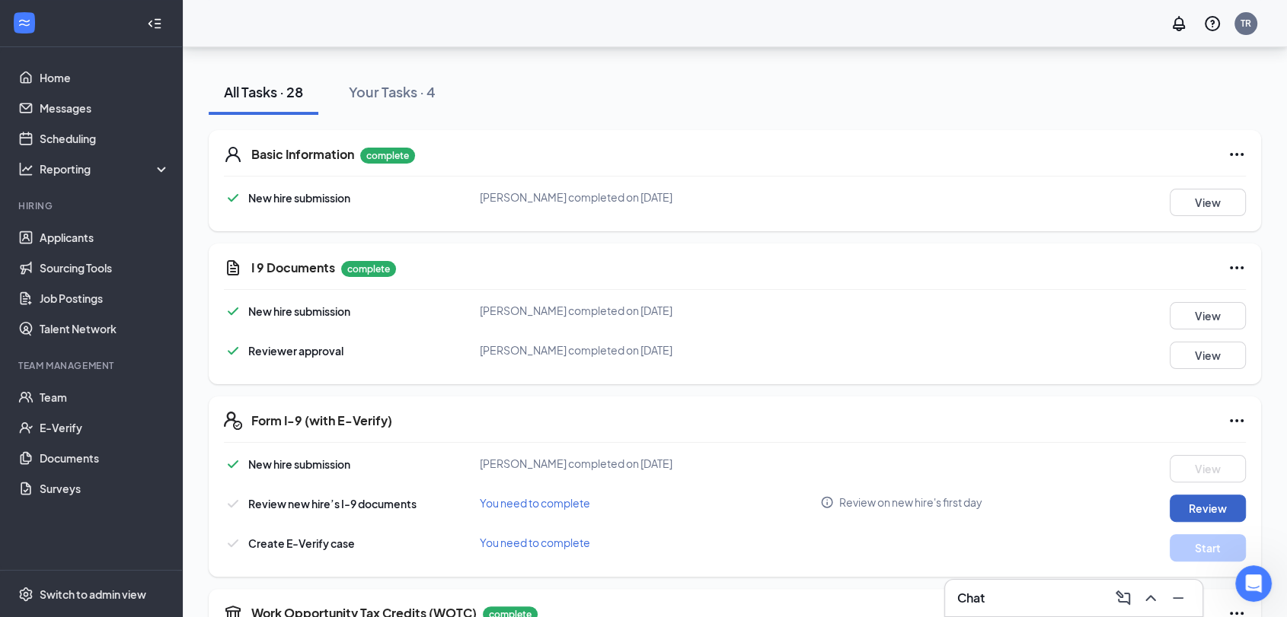
scroll to position [254, 0]
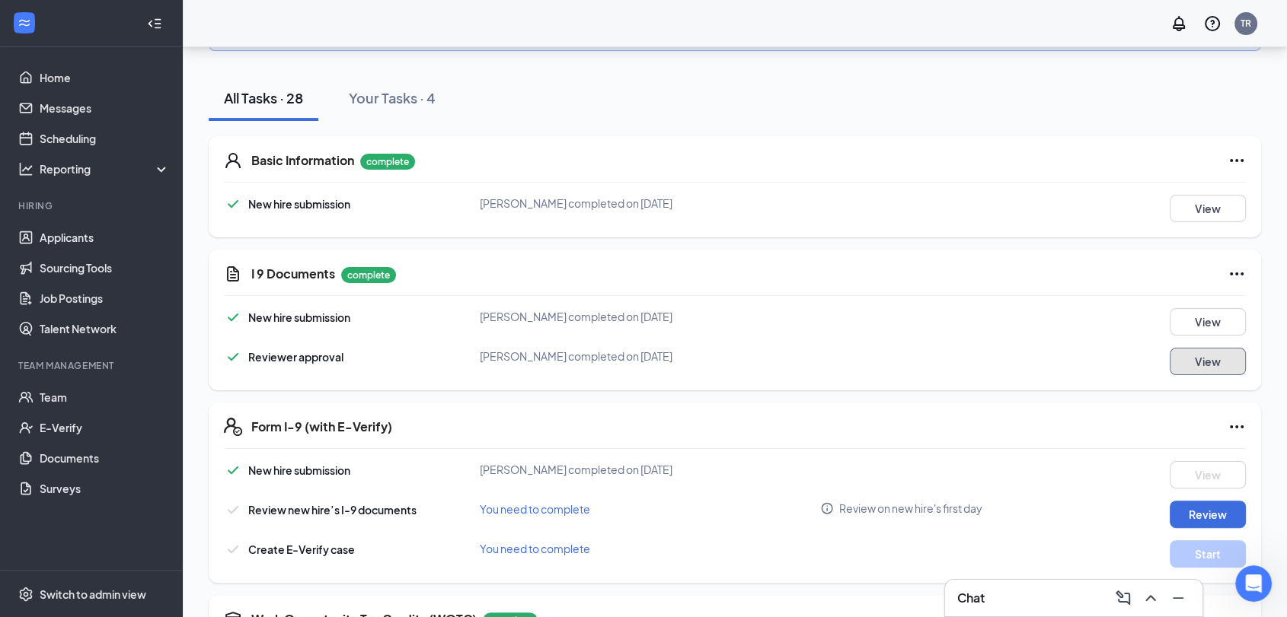
click at [1190, 364] on button "View" at bounding box center [1207, 361] width 76 height 27
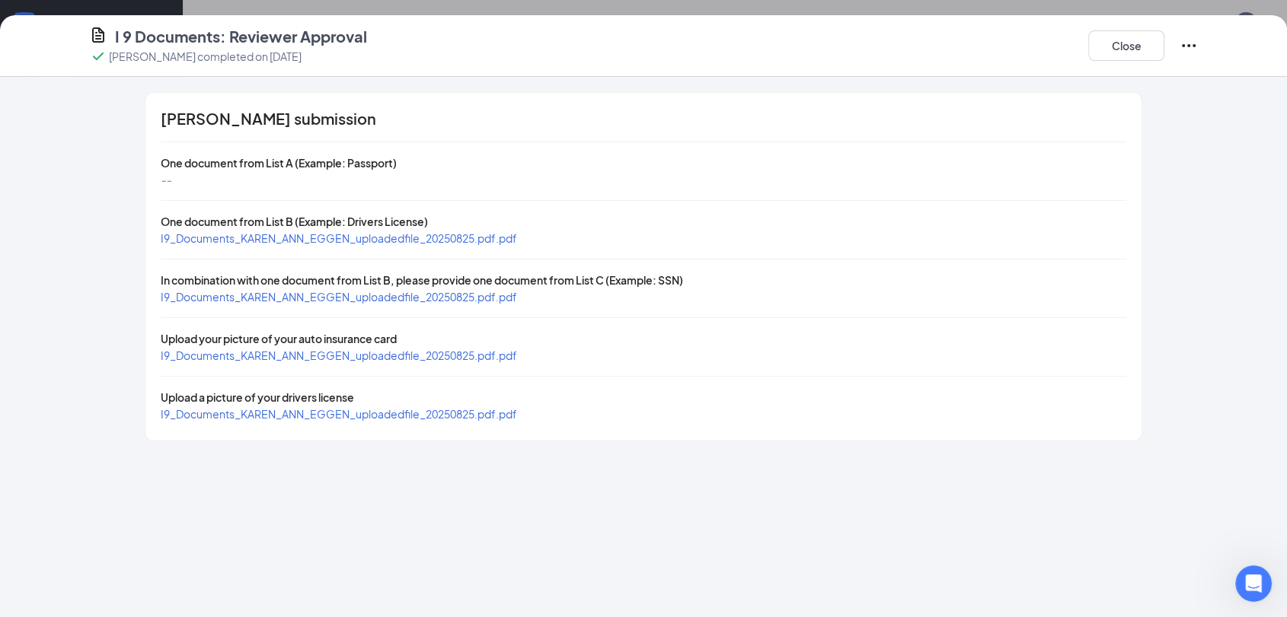
click at [378, 240] on span "I9_Documents_KAREN_ANN_EGGEN_uploadedfile_20250825.pdf.pdf" at bounding box center [339, 238] width 356 height 14
click at [1122, 46] on button "Close" at bounding box center [1126, 45] width 76 height 30
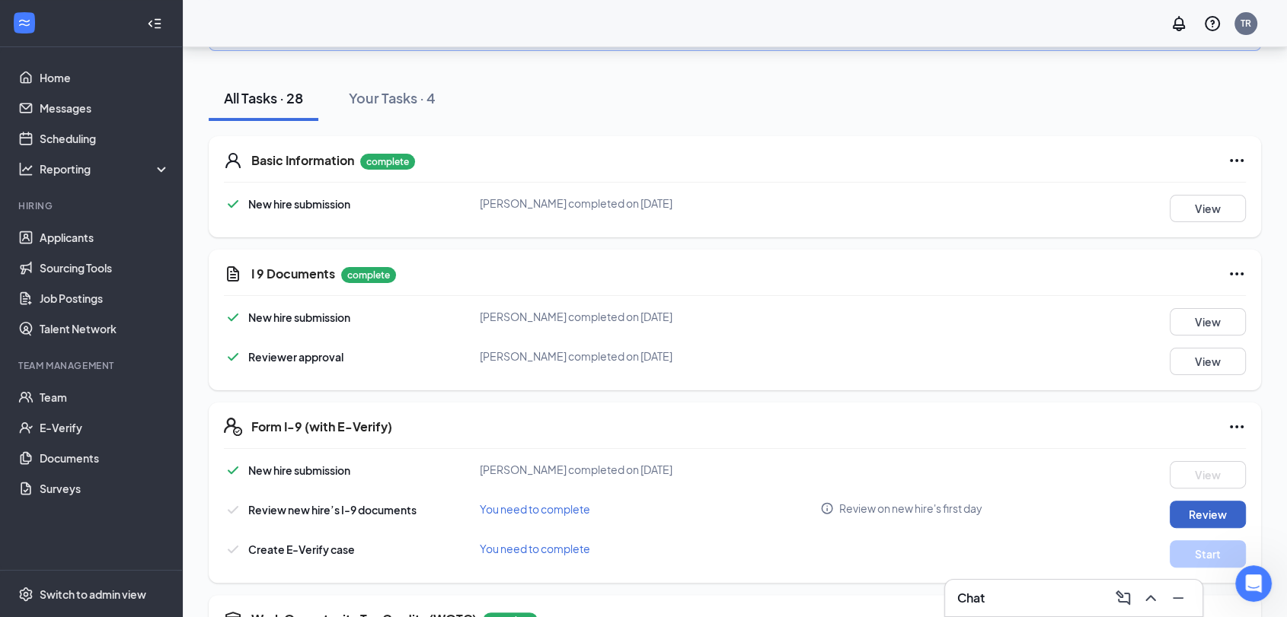
click at [1220, 512] on button "Review" at bounding box center [1207, 514] width 76 height 27
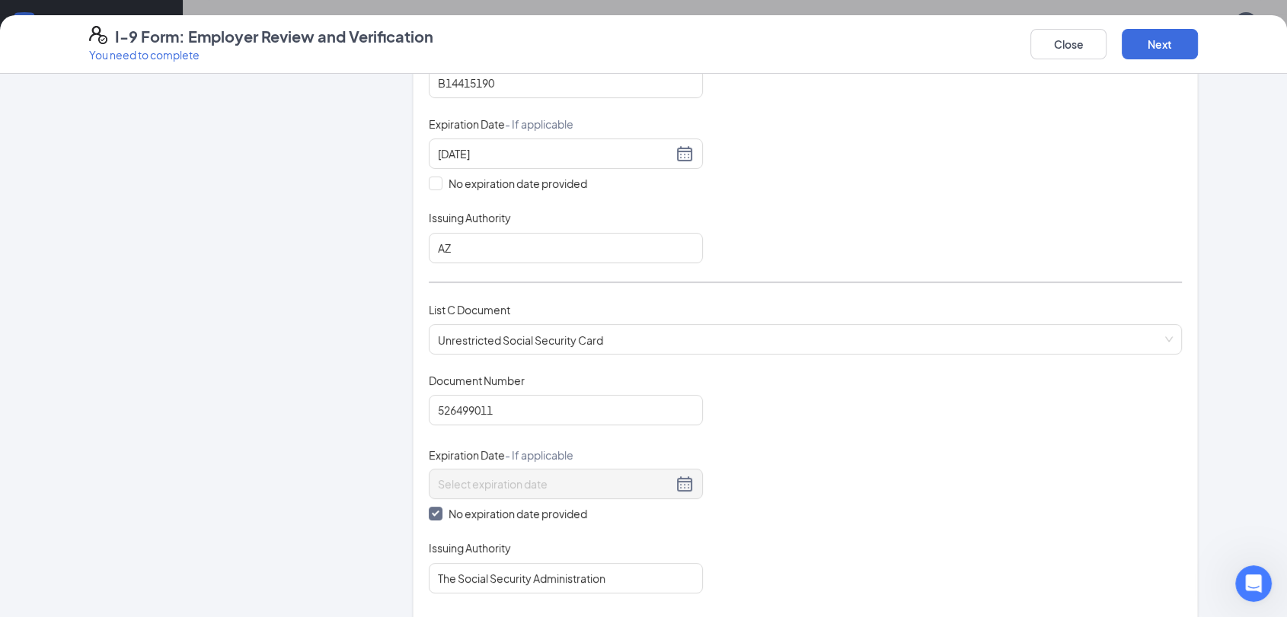
scroll to position [806, 0]
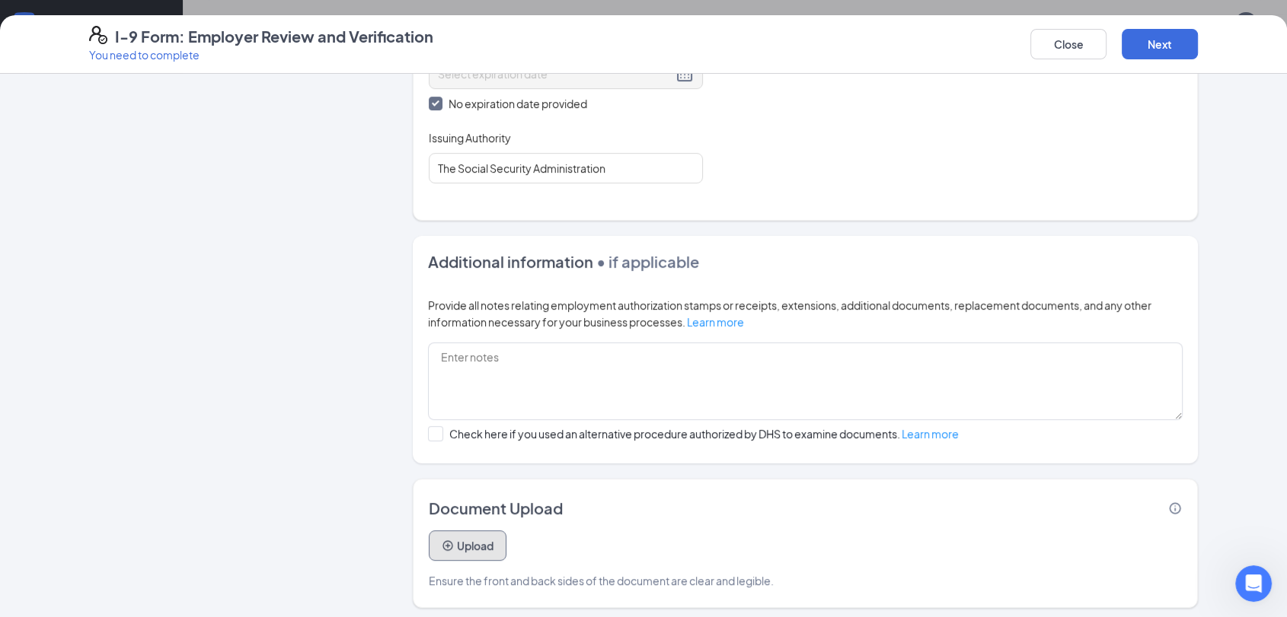
click at [450, 531] on button "Upload" at bounding box center [468, 546] width 78 height 30
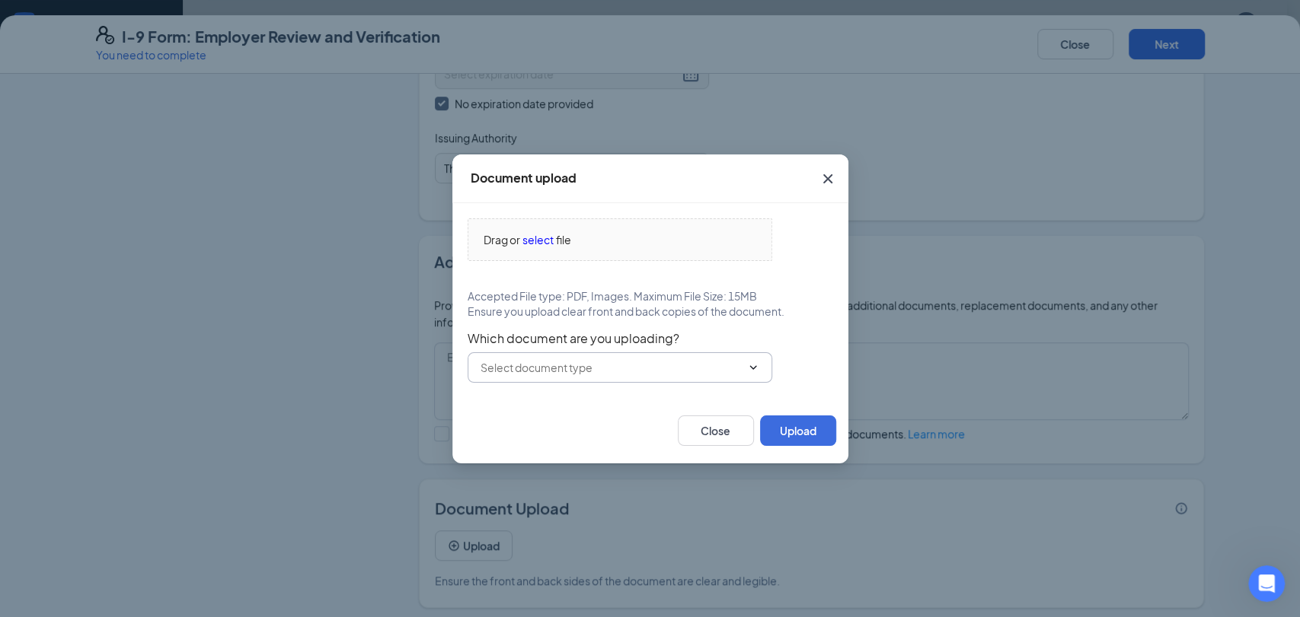
click at [639, 365] on input "text" at bounding box center [610, 367] width 260 height 17
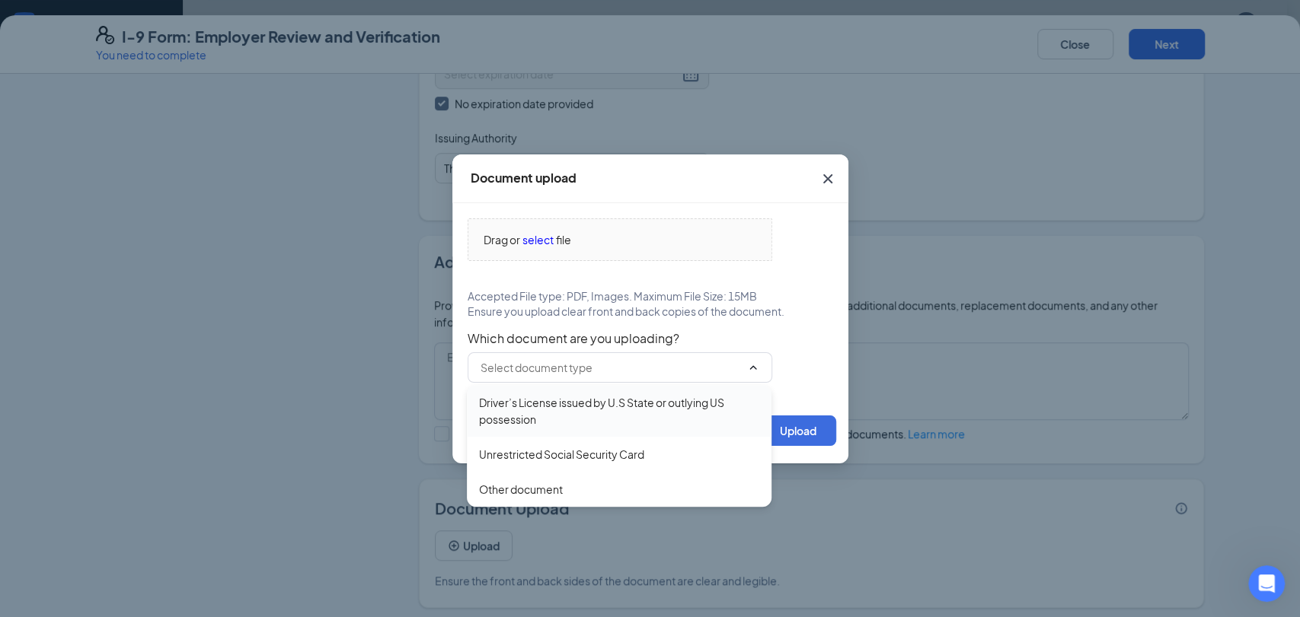
click at [617, 391] on div "Driver’s License issued by U.S State or outlying US possession" at bounding box center [619, 411] width 305 height 52
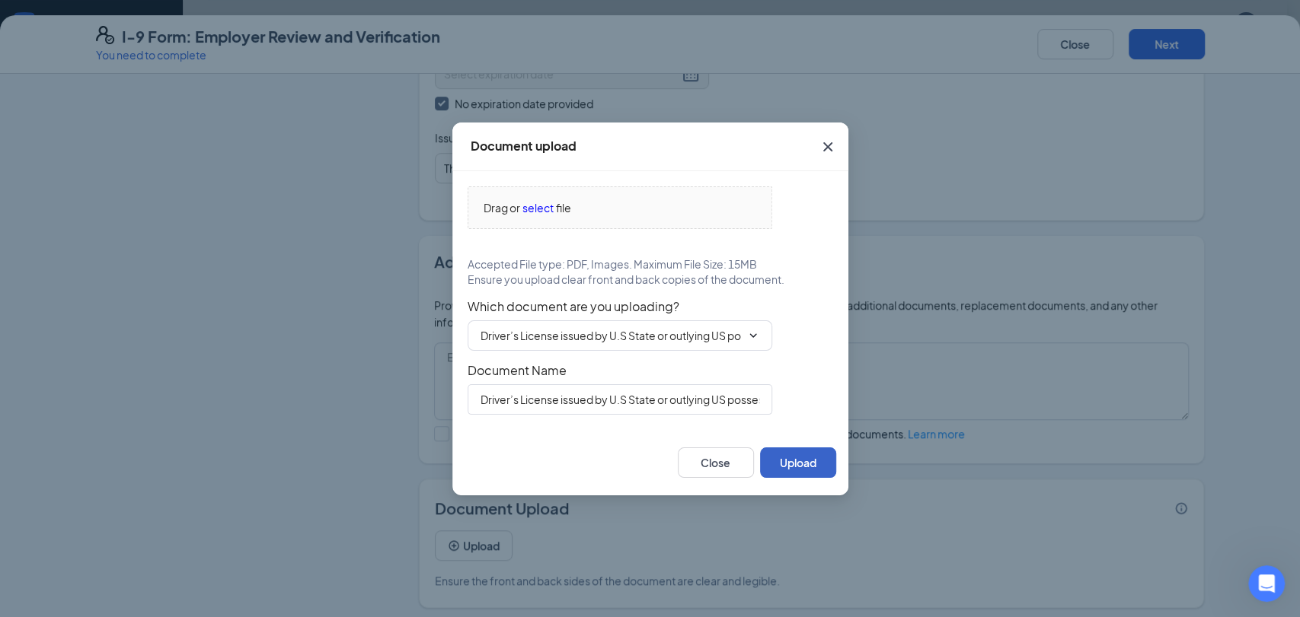
click at [783, 464] on button "Upload" at bounding box center [798, 463] width 76 height 30
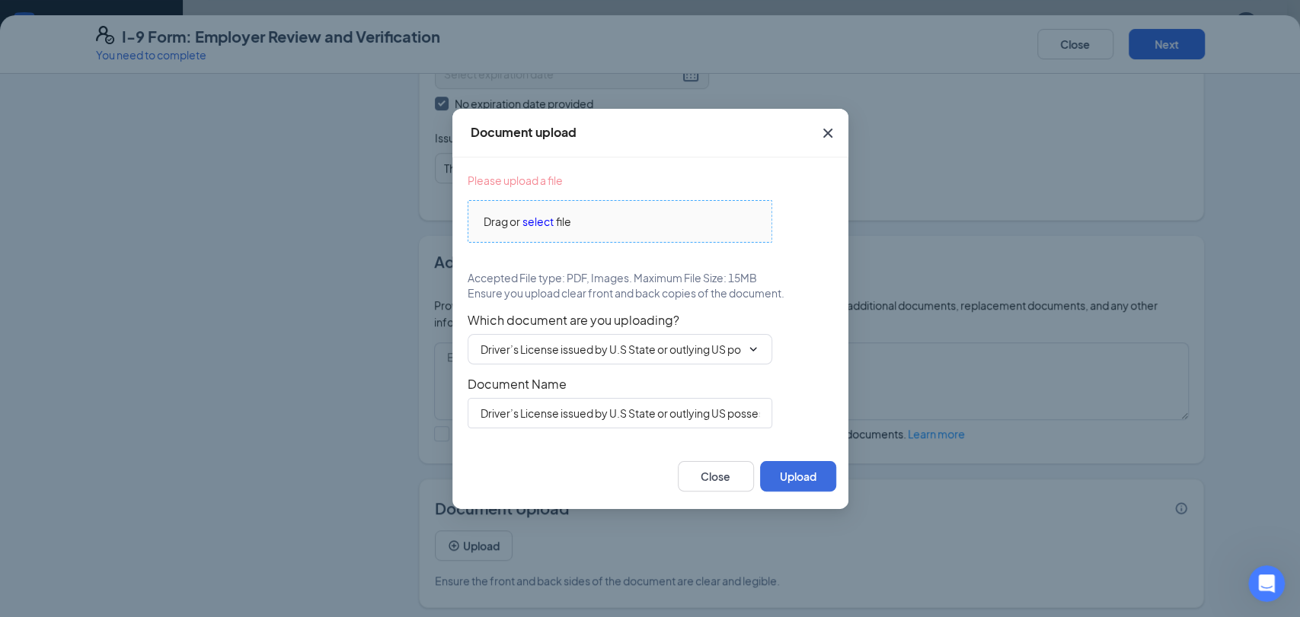
click at [543, 223] on span "select" at bounding box center [537, 221] width 31 height 17
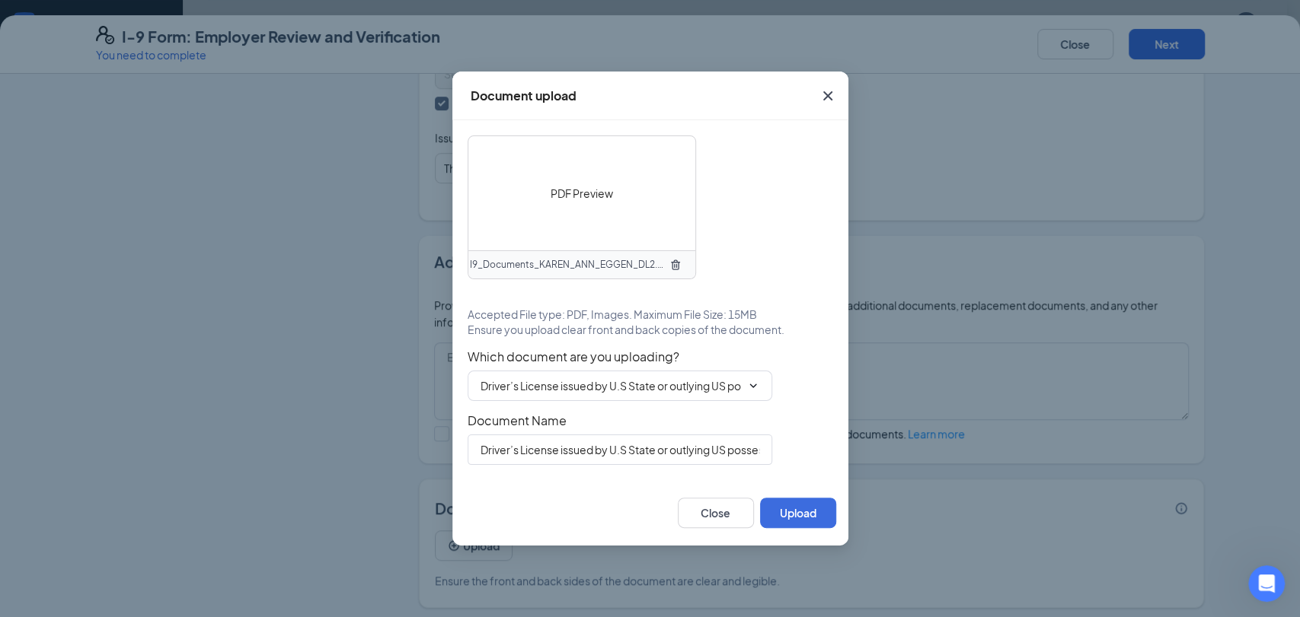
click at [530, 208] on div "PDF Preview" at bounding box center [581, 193] width 227 height 114
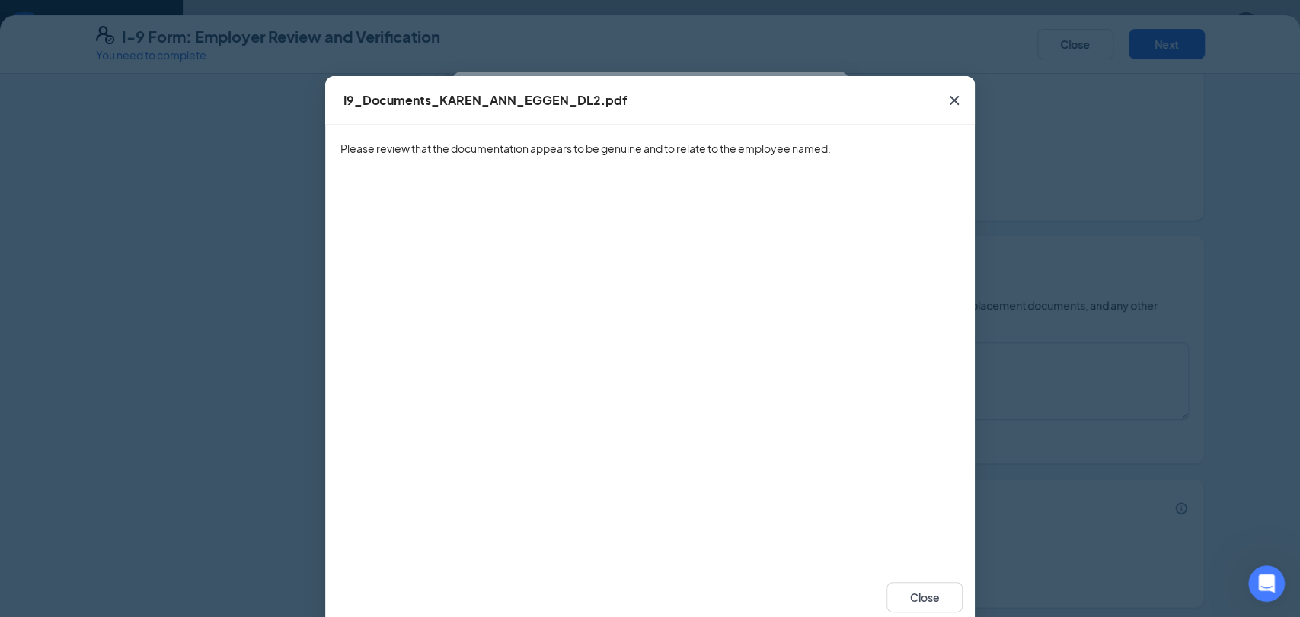
click at [945, 101] on icon "Cross" at bounding box center [954, 100] width 18 height 18
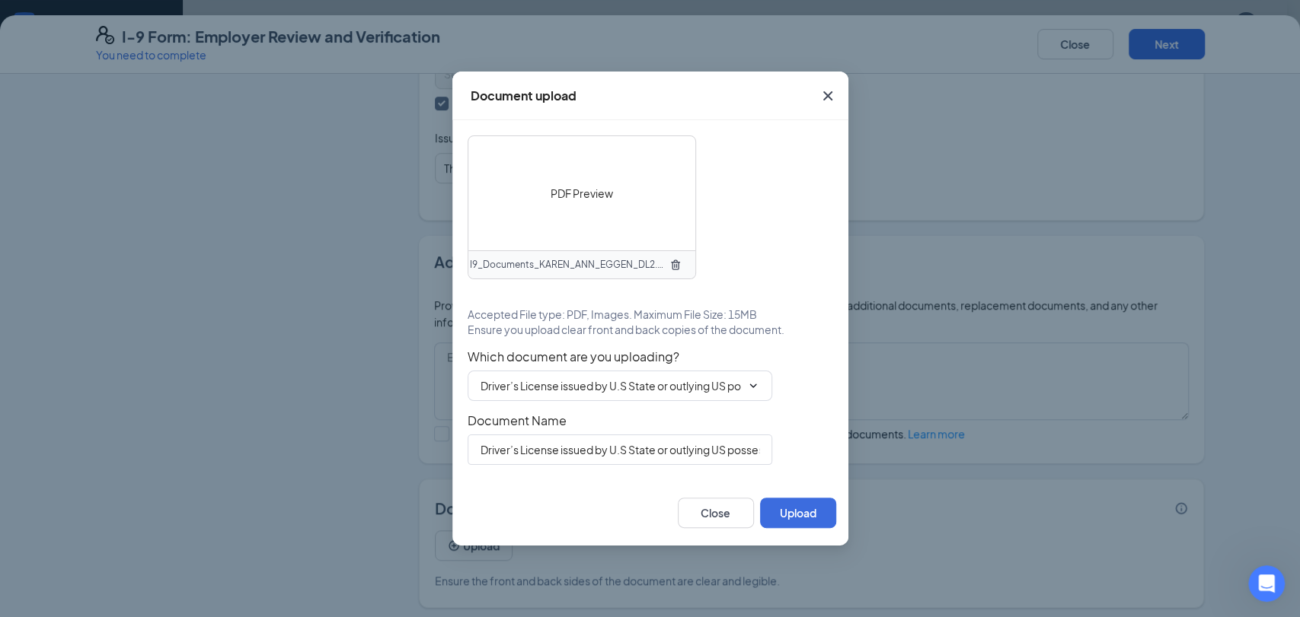
click at [671, 263] on icon "TrashOutline" at bounding box center [675, 265] width 9 height 10
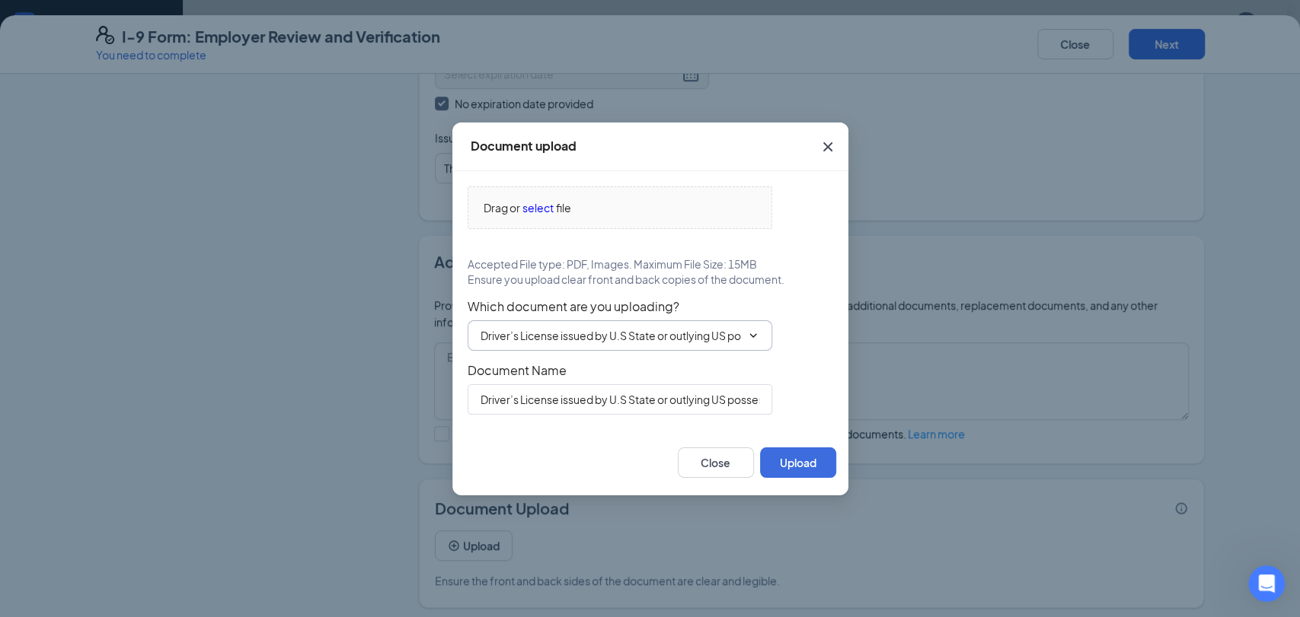
click at [701, 339] on input "Driver’s License issued by U.S State or outlying US possession" at bounding box center [610, 335] width 260 height 17
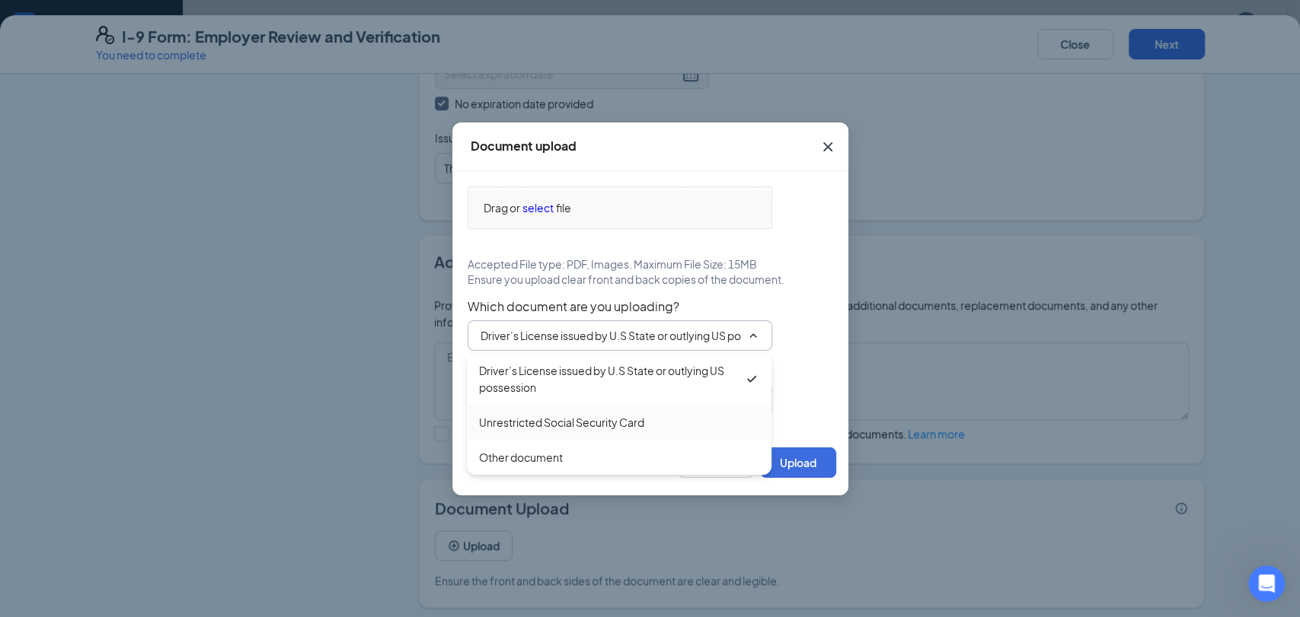
click at [609, 428] on div "Unrestricted Social Security Card" at bounding box center [561, 422] width 165 height 17
type input "Unrestricted Social Security Card"
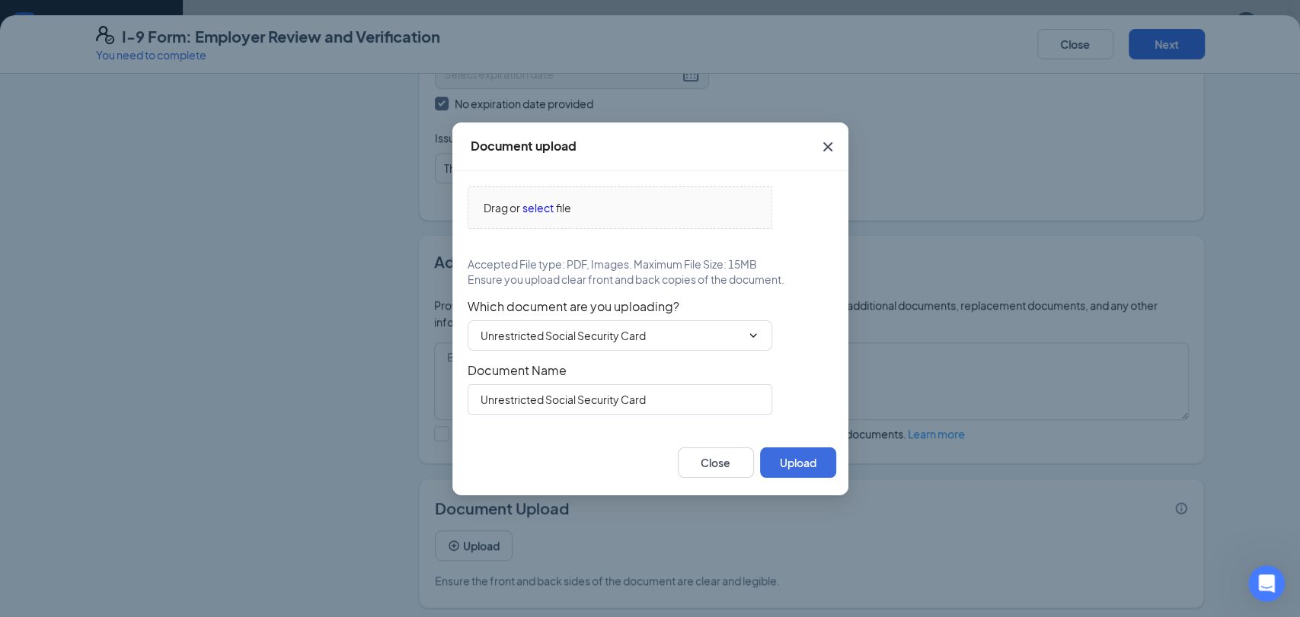
click at [831, 148] on icon "Cross" at bounding box center [827, 147] width 18 height 18
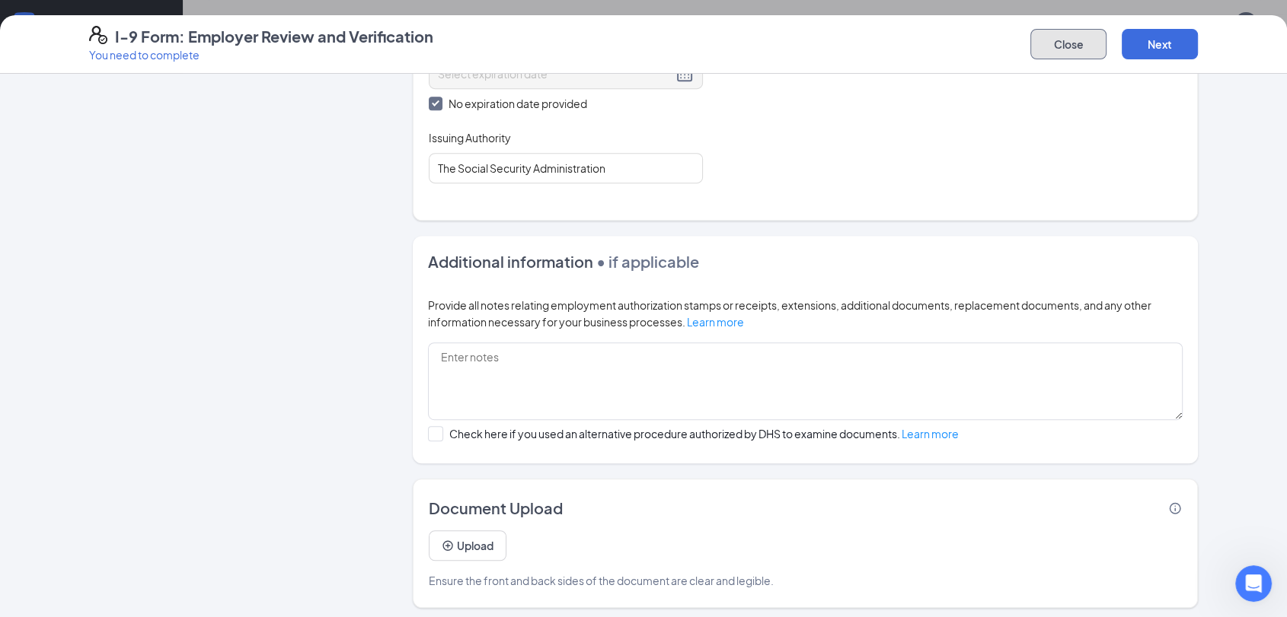
click at [1043, 49] on button "Close" at bounding box center [1068, 44] width 76 height 30
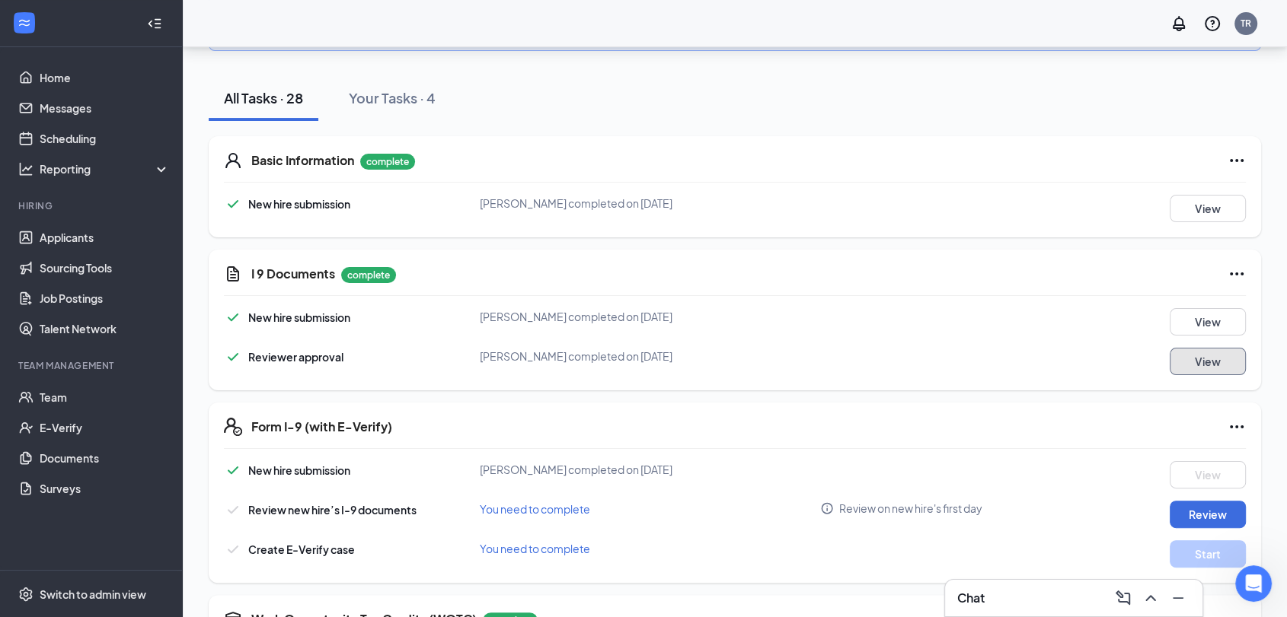
click at [1235, 351] on button "View" at bounding box center [1207, 361] width 76 height 27
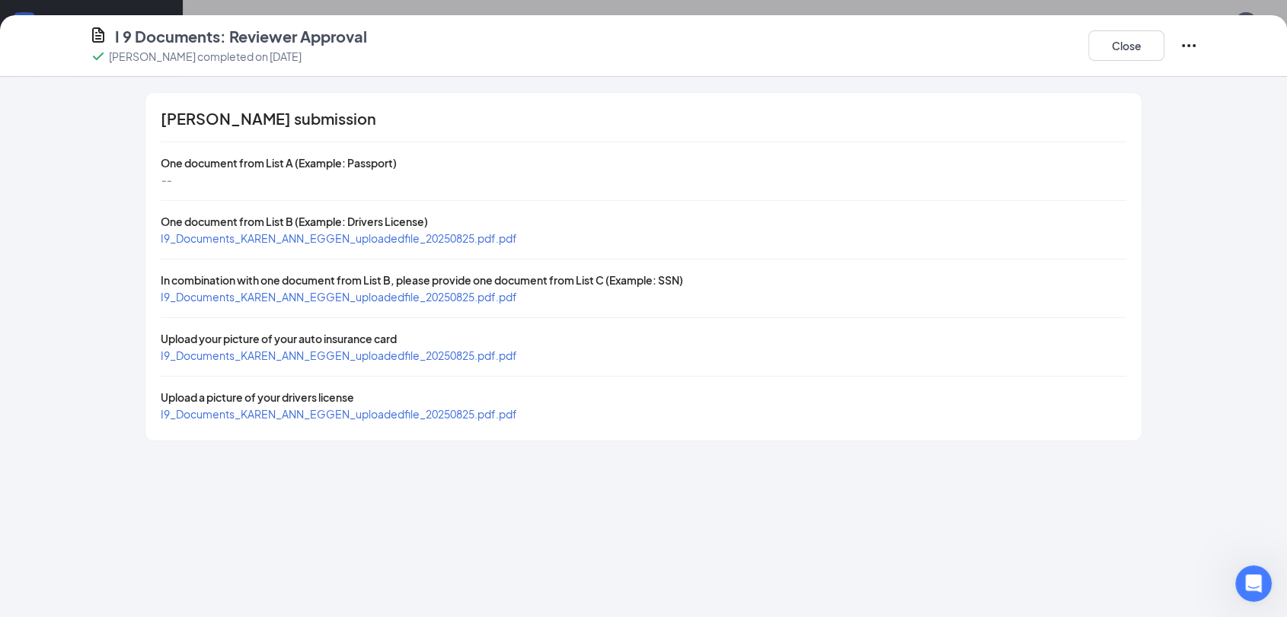
click at [438, 291] on span "I9_Documents_KAREN_ANN_EGGEN_uploadedfile_20250825.pdf.pdf" at bounding box center [339, 297] width 356 height 14
click at [1135, 52] on button "Close" at bounding box center [1126, 45] width 76 height 30
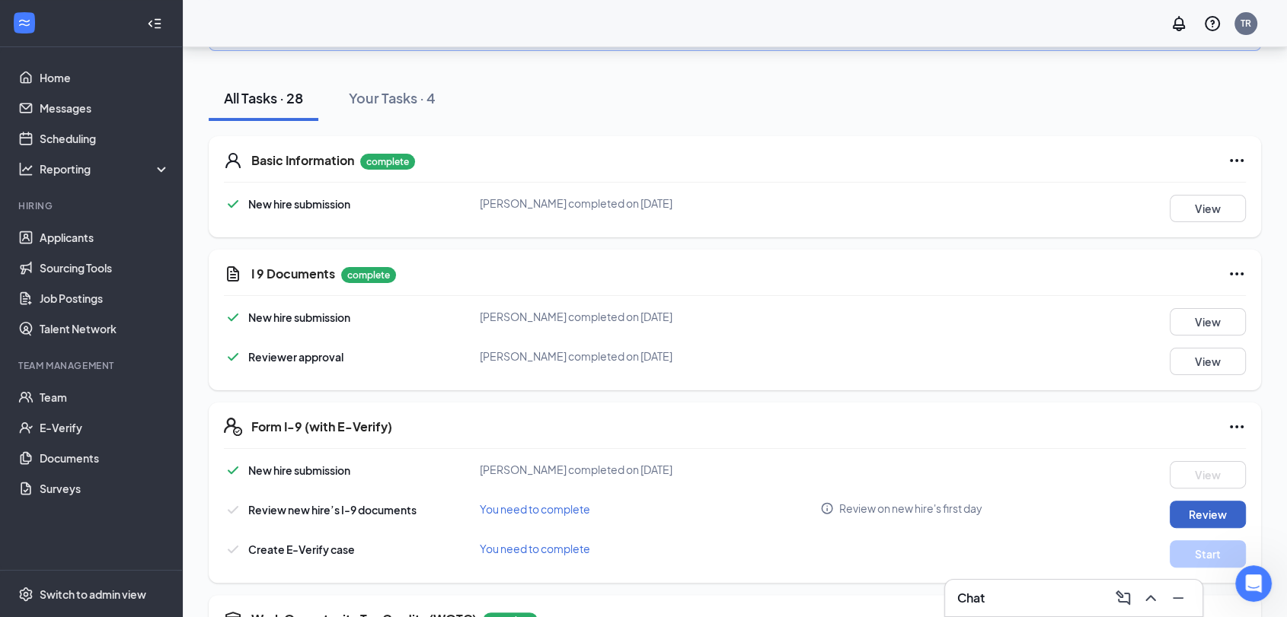
click at [1182, 519] on button "Review" at bounding box center [1207, 514] width 76 height 27
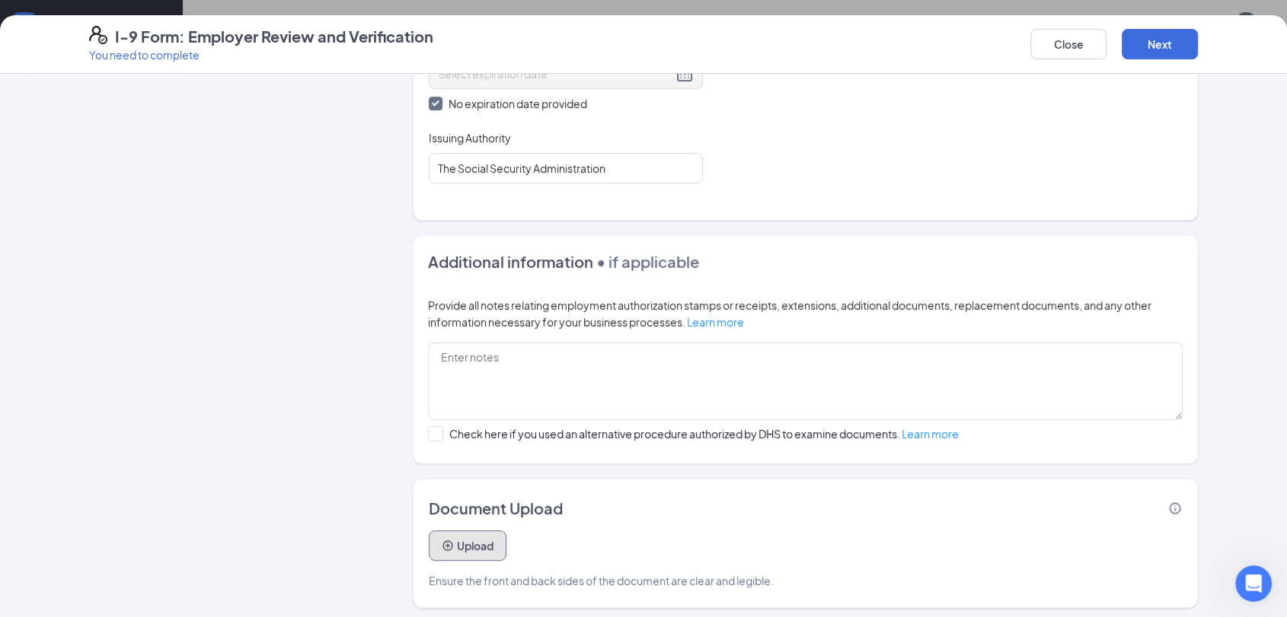
click at [475, 541] on button "Upload" at bounding box center [468, 546] width 78 height 30
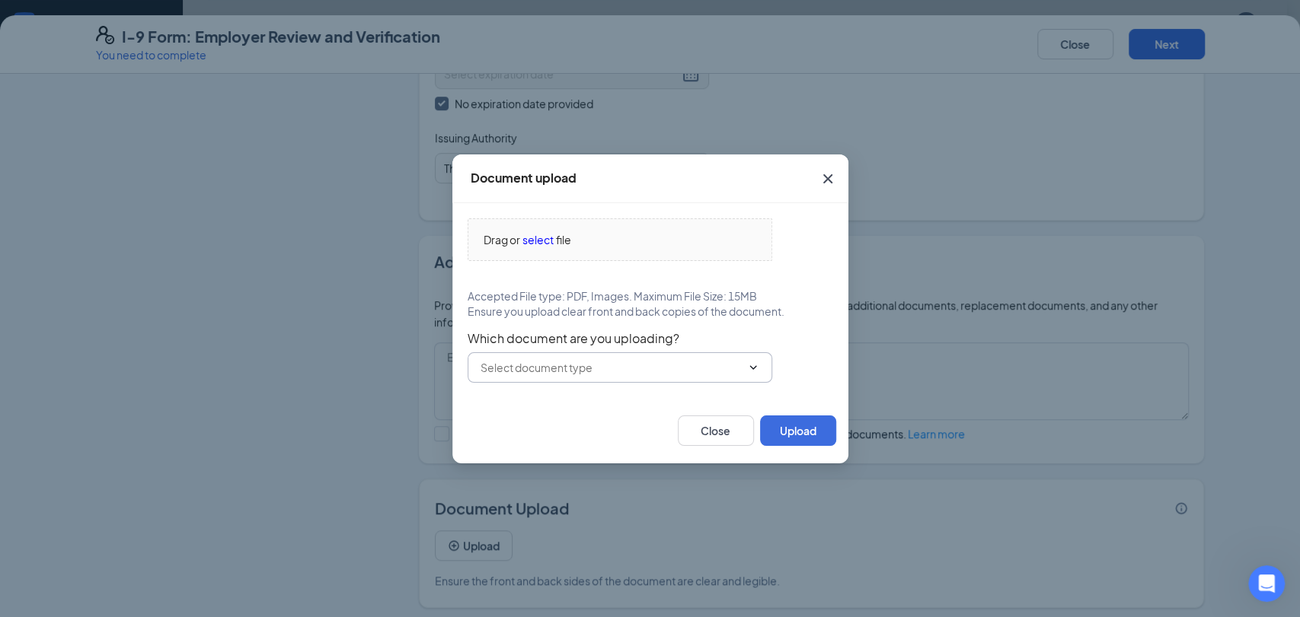
click at [716, 367] on input "text" at bounding box center [610, 367] width 260 height 17
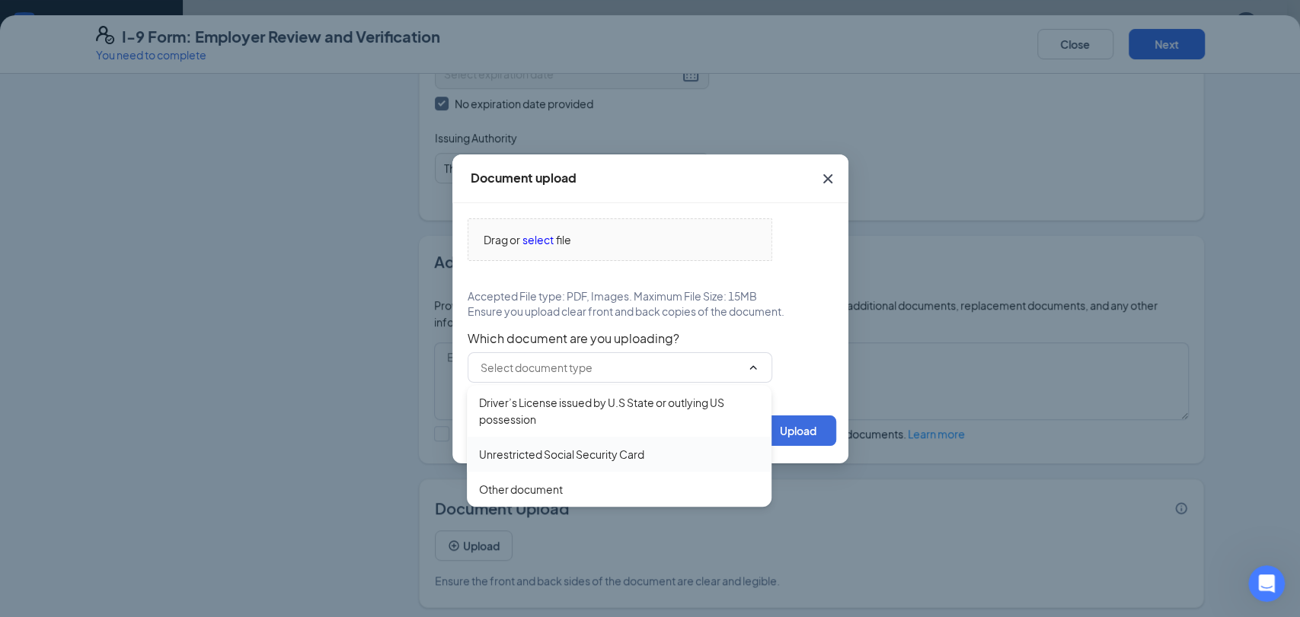
click at [659, 458] on div "Unrestricted Social Security Card" at bounding box center [619, 454] width 280 height 17
type input "Unrestricted Social Security Card"
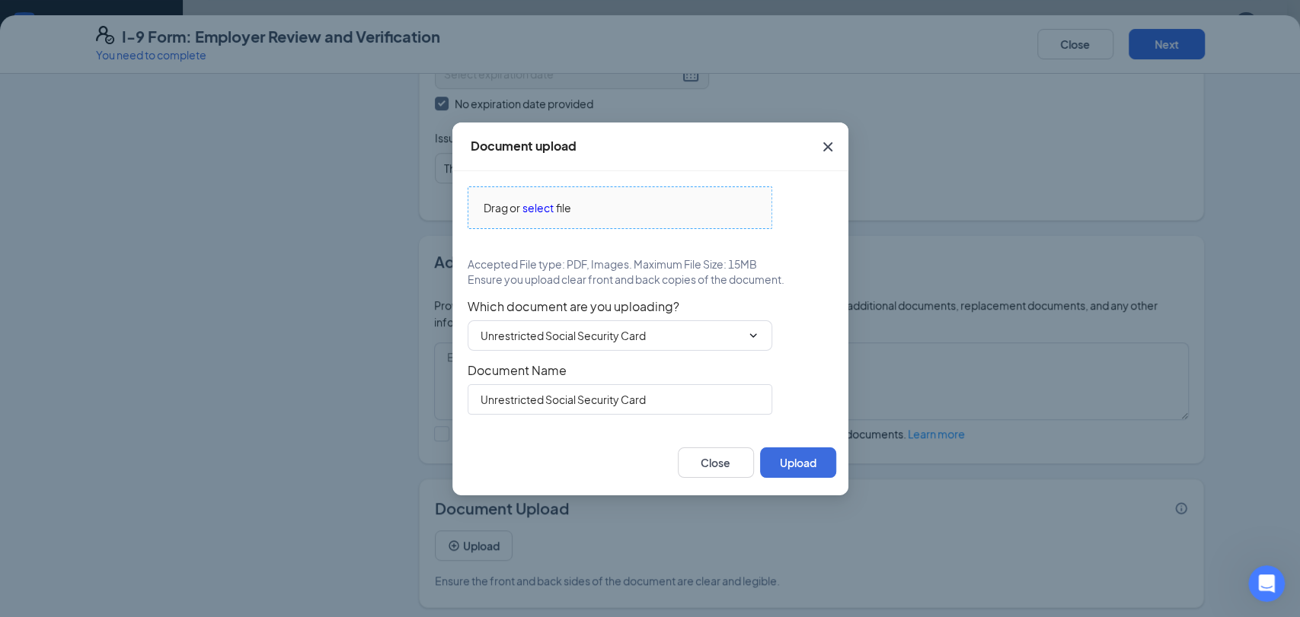
click at [544, 209] on span "select" at bounding box center [537, 207] width 31 height 17
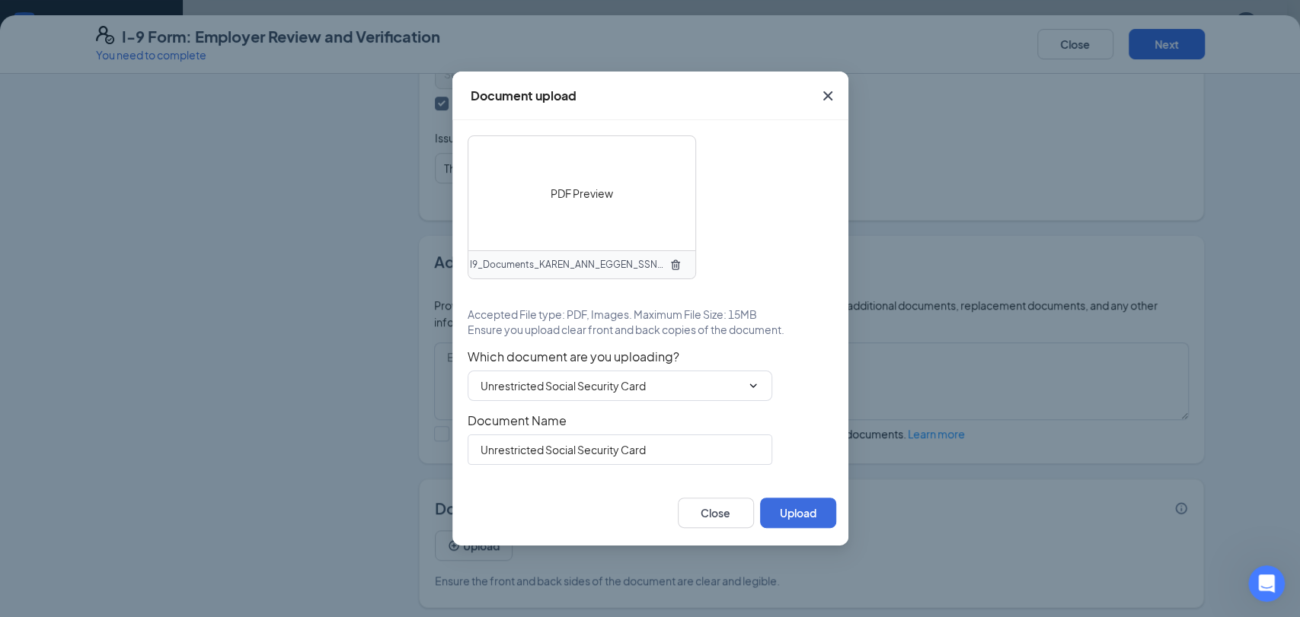
click at [576, 174] on div "PDF Preview" at bounding box center [581, 193] width 227 height 114
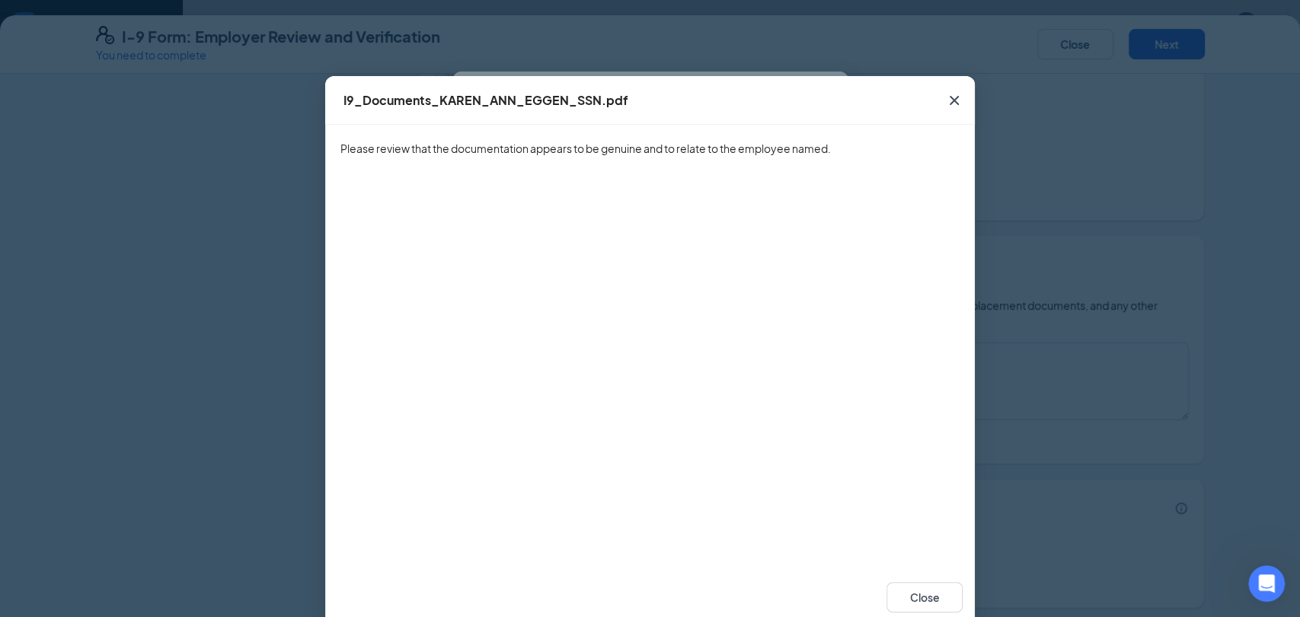
click at [945, 91] on icon "Cross" at bounding box center [954, 100] width 18 height 18
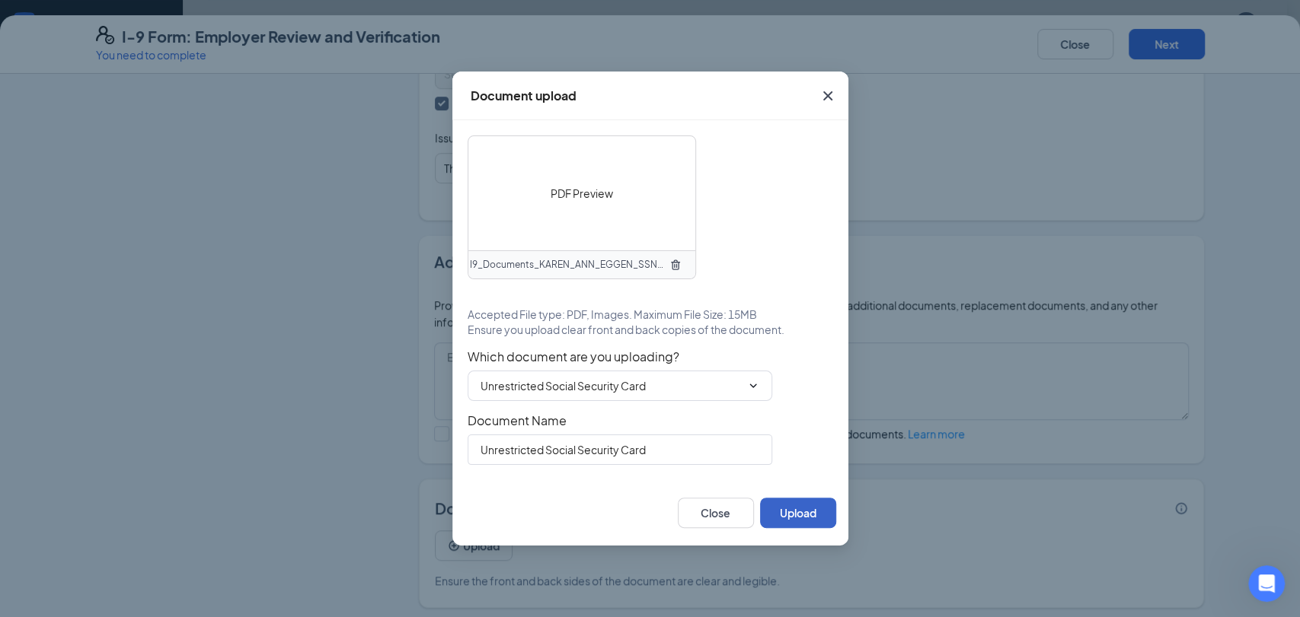
click at [778, 507] on button "Upload" at bounding box center [798, 513] width 76 height 30
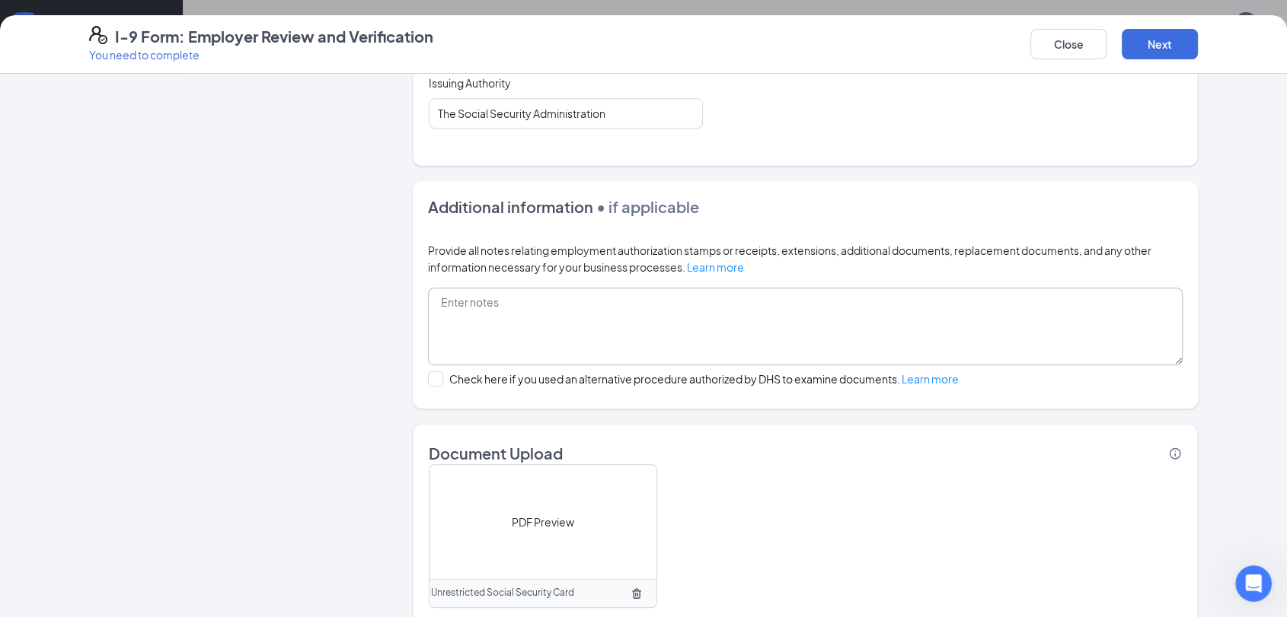
scroll to position [949, 0]
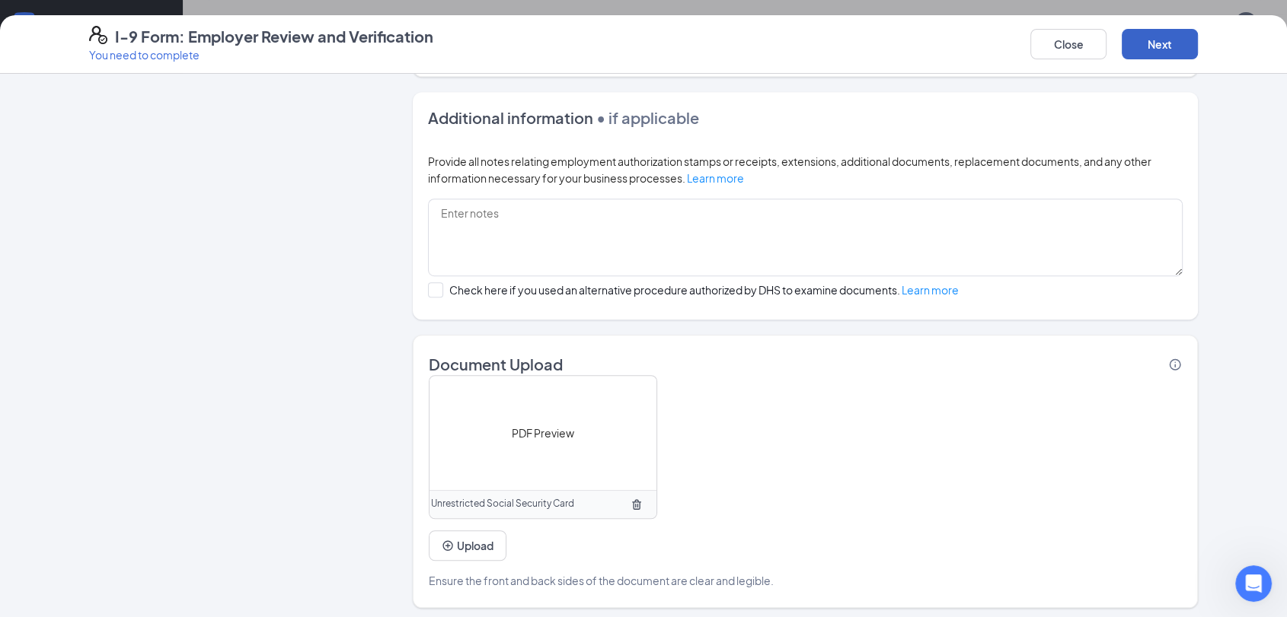
click at [1133, 43] on button "Next" at bounding box center [1160, 44] width 76 height 30
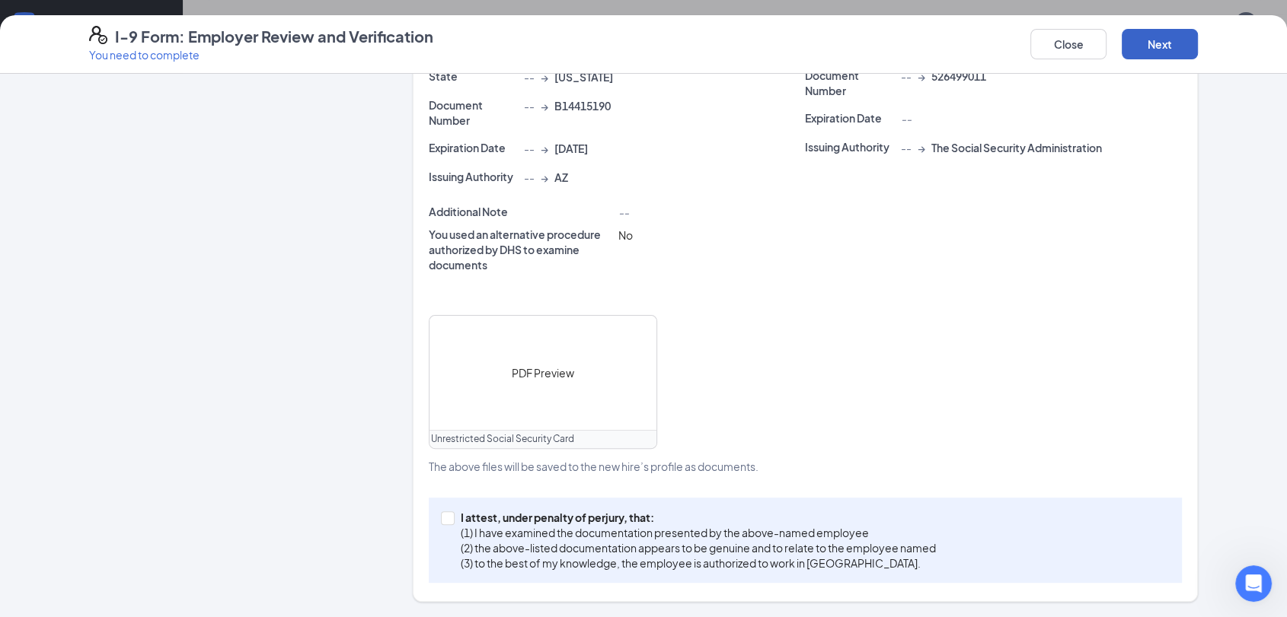
scroll to position [424, 0]
click at [441, 518] on input "I attest, under penalty of [PERSON_NAME], that: (1) I have examined the documen…" at bounding box center [446, 518] width 11 height 11
checkbox input "true"
click at [1139, 38] on button "Next" at bounding box center [1160, 44] width 76 height 30
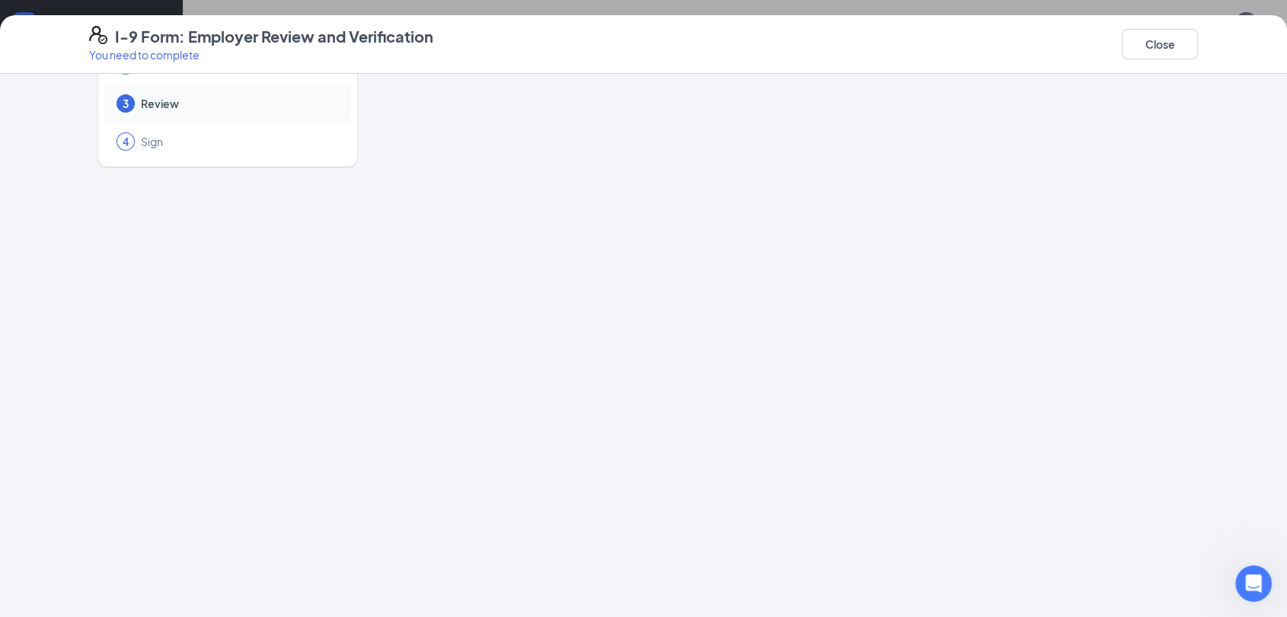
scroll to position [0, 0]
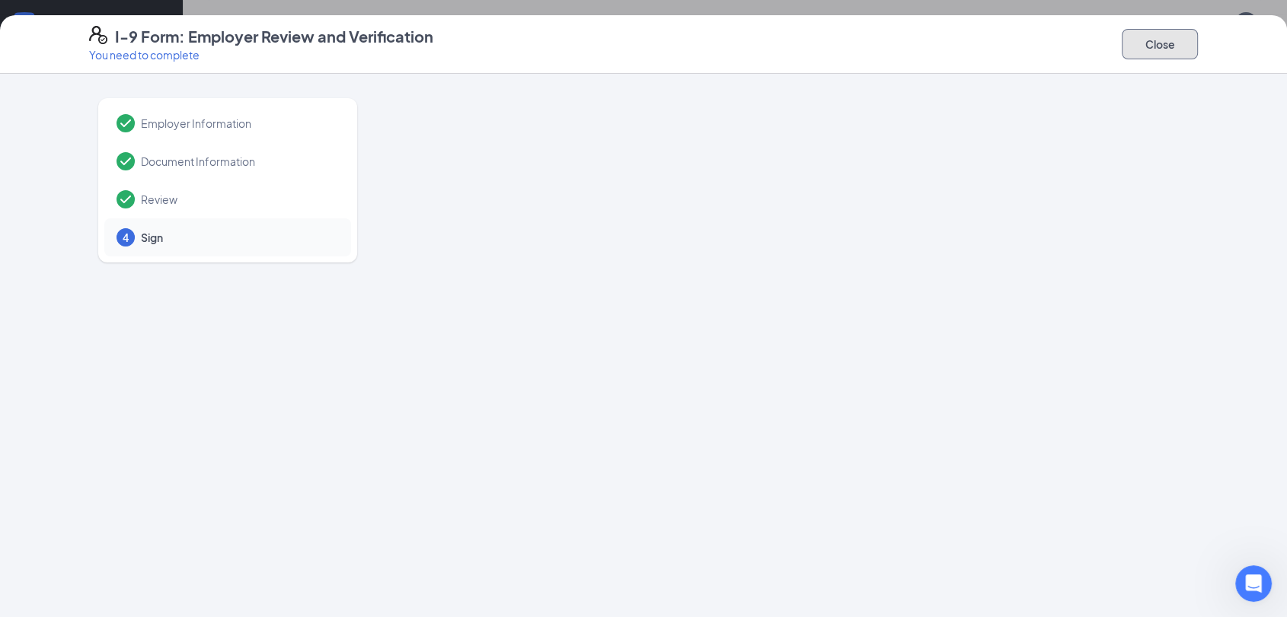
click at [1144, 41] on button "Close" at bounding box center [1160, 44] width 76 height 30
click at [1161, 44] on button "Close" at bounding box center [1160, 44] width 76 height 30
click at [1166, 39] on button "Close" at bounding box center [1160, 44] width 76 height 30
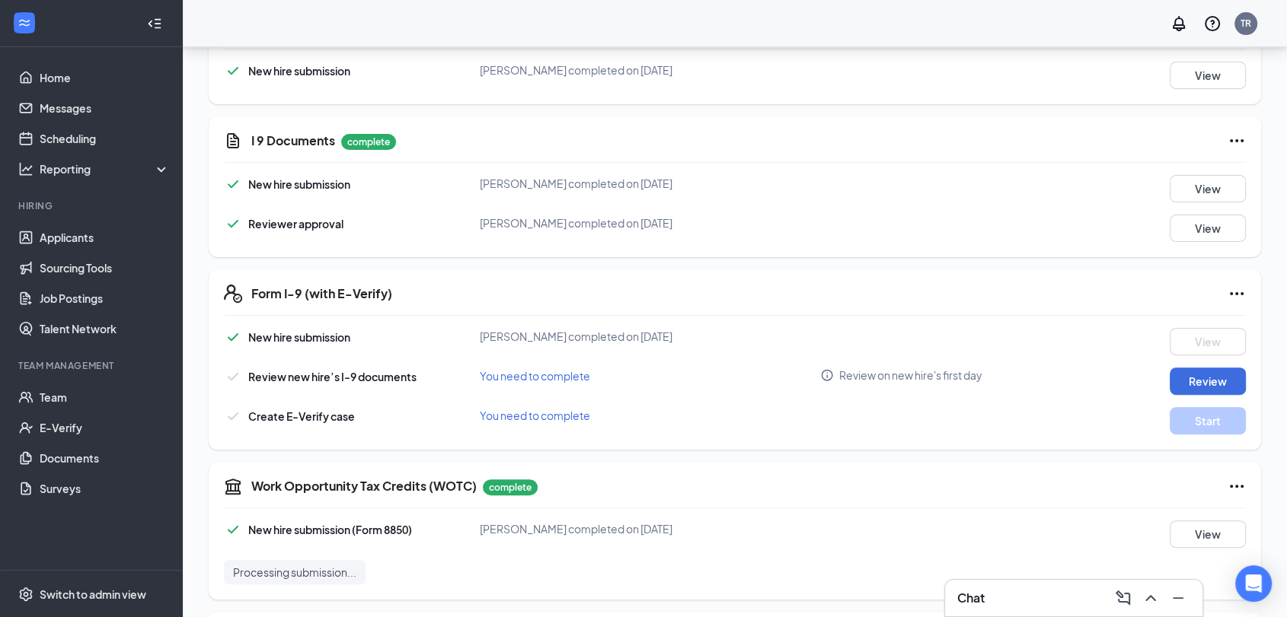
scroll to position [388, 0]
click at [1177, 383] on button "Review" at bounding box center [1207, 380] width 76 height 27
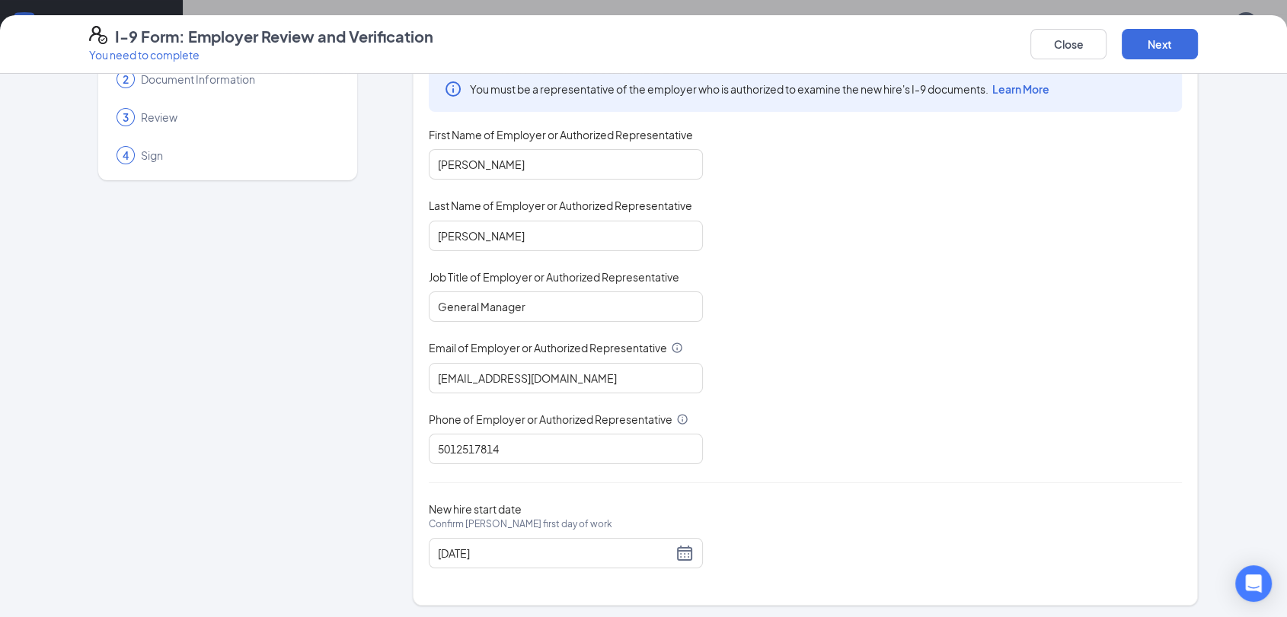
scroll to position [38, 0]
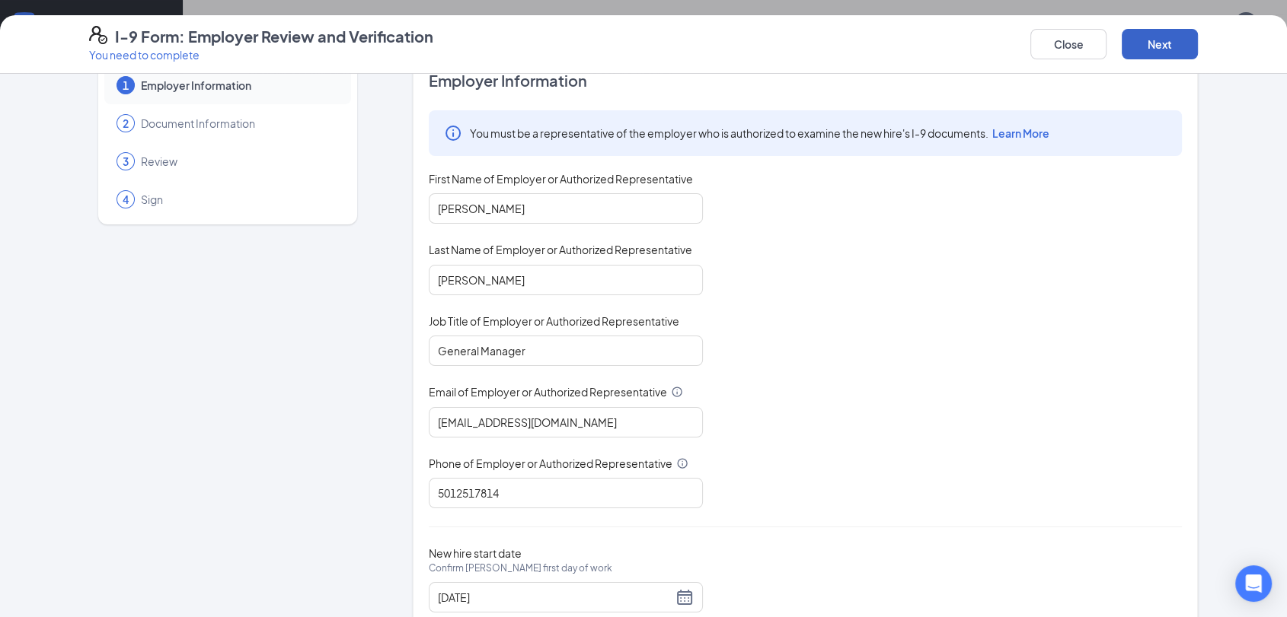
click at [1169, 49] on button "Next" at bounding box center [1160, 44] width 76 height 30
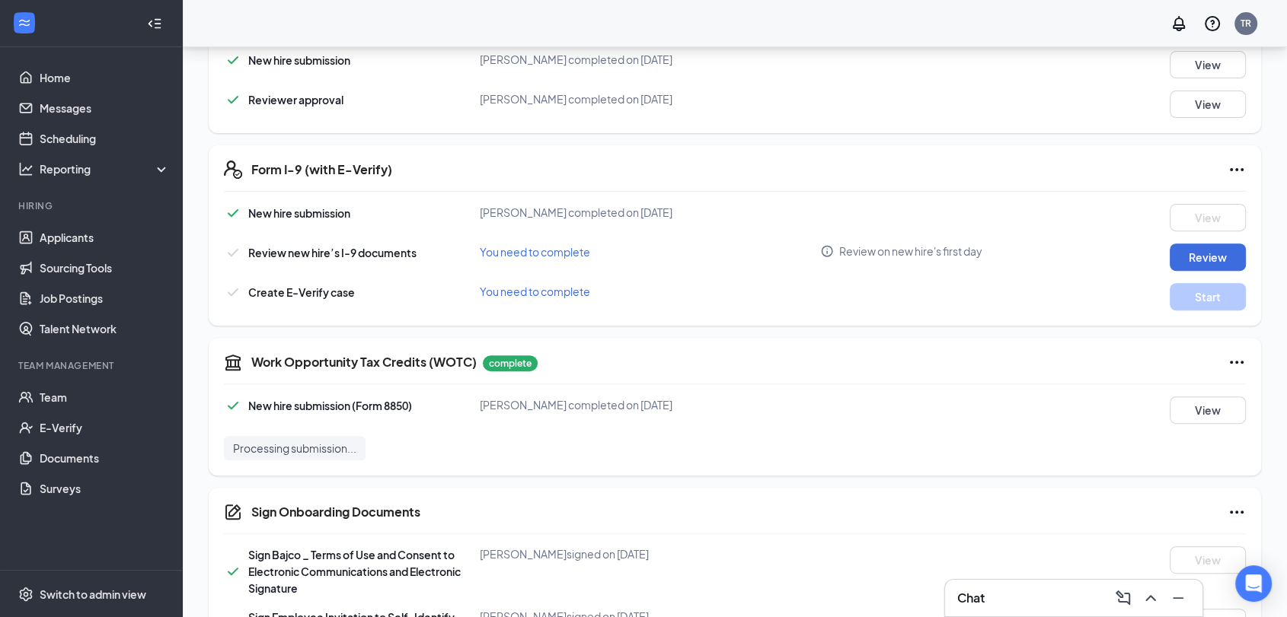
scroll to position [512, 0]
click at [1221, 244] on button "Review" at bounding box center [1207, 257] width 76 height 27
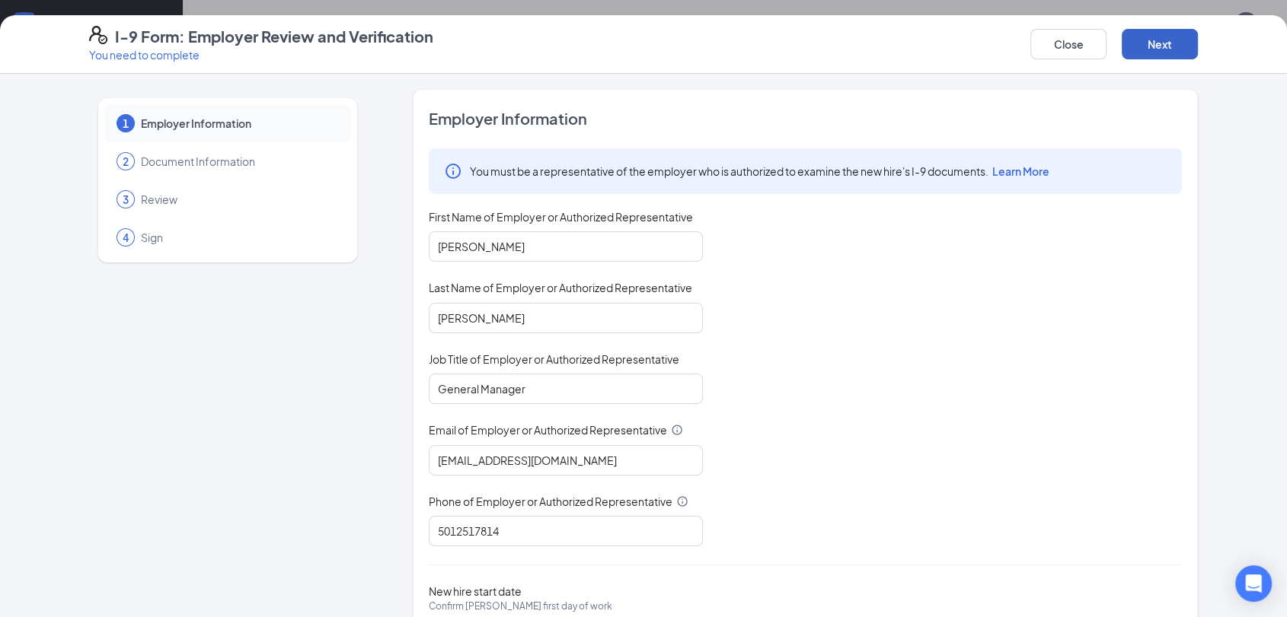
click at [1157, 49] on button "Next" at bounding box center [1160, 44] width 76 height 30
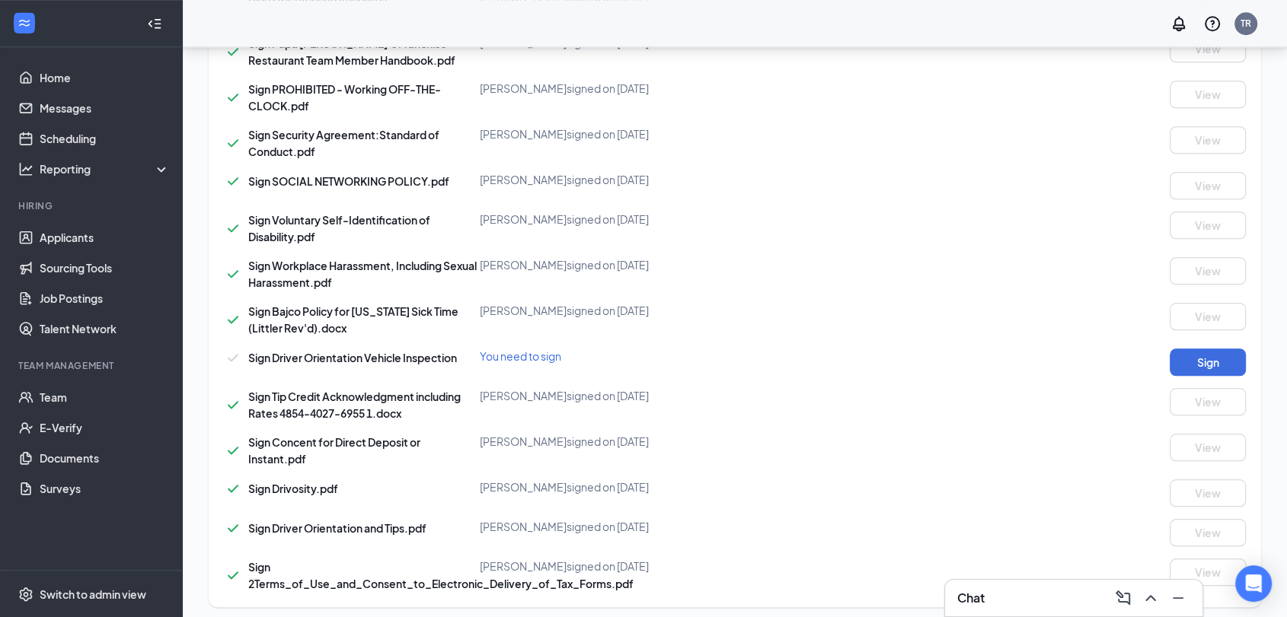
scroll to position [1374, 0]
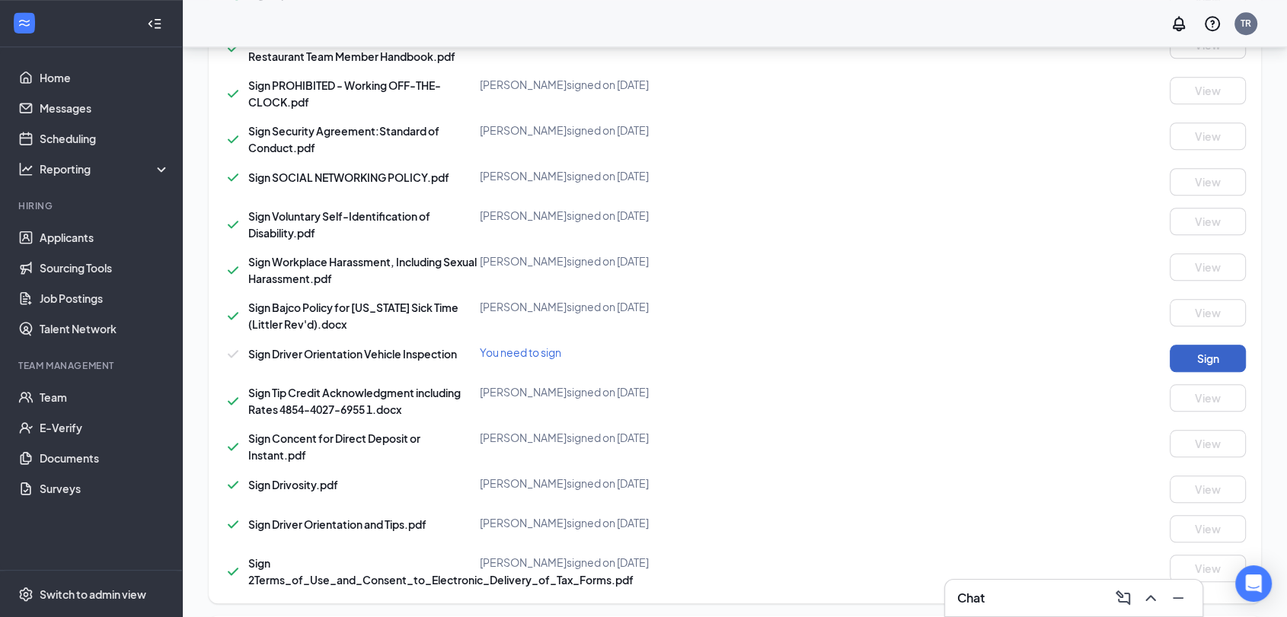
click at [1186, 359] on button "Sign" at bounding box center [1207, 358] width 76 height 27
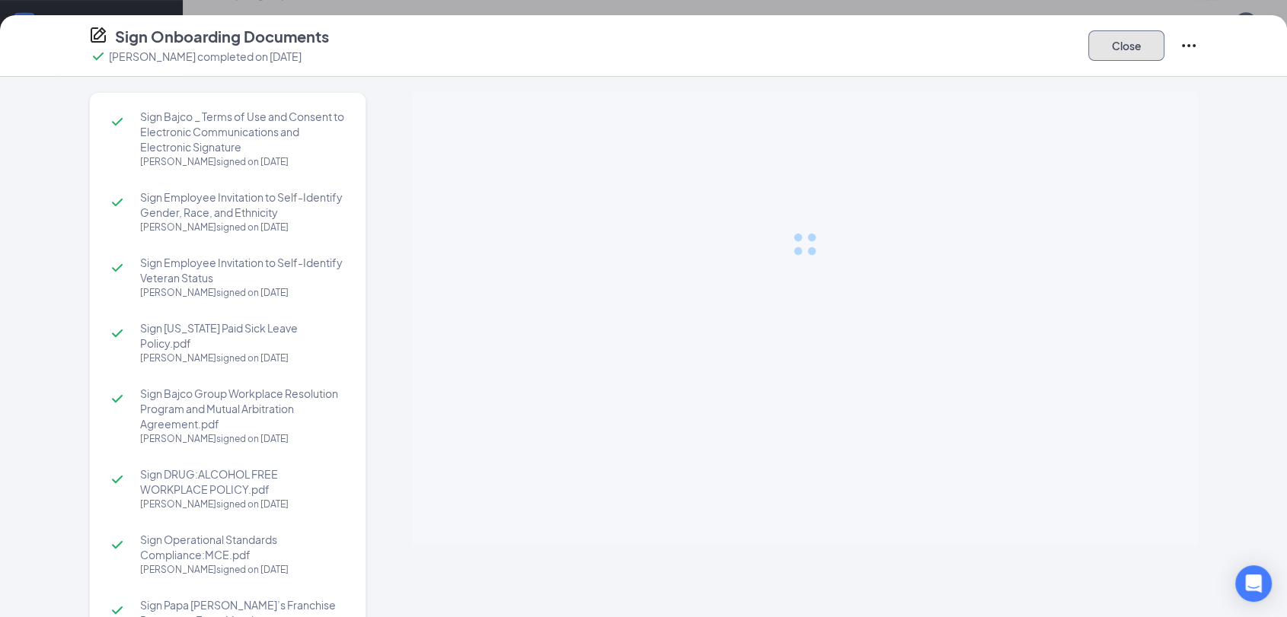
click at [1105, 44] on button "Close" at bounding box center [1126, 45] width 76 height 30
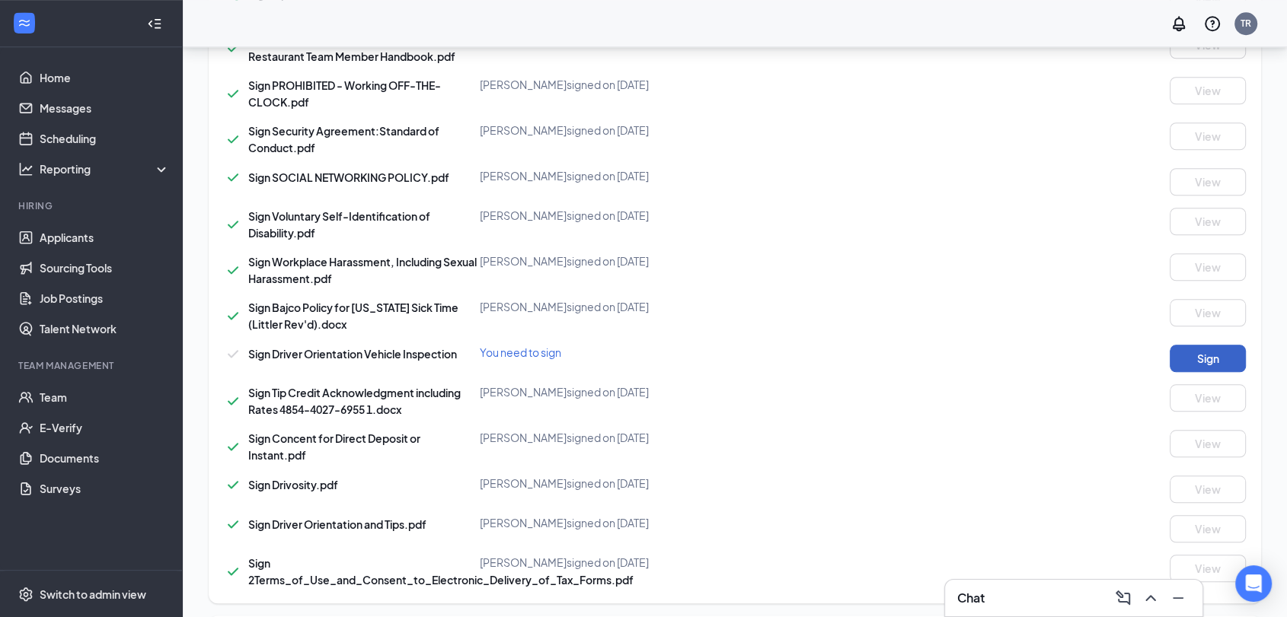
click at [1214, 345] on button "Sign" at bounding box center [1207, 358] width 76 height 27
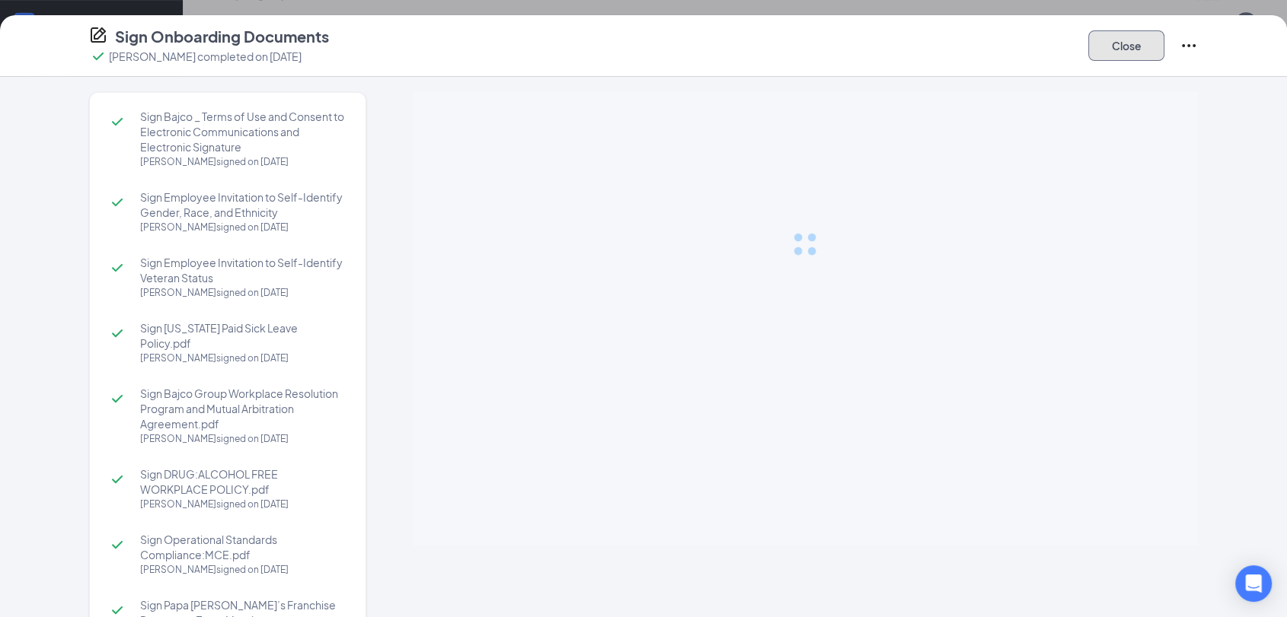
click at [1138, 45] on button "Close" at bounding box center [1126, 45] width 76 height 30
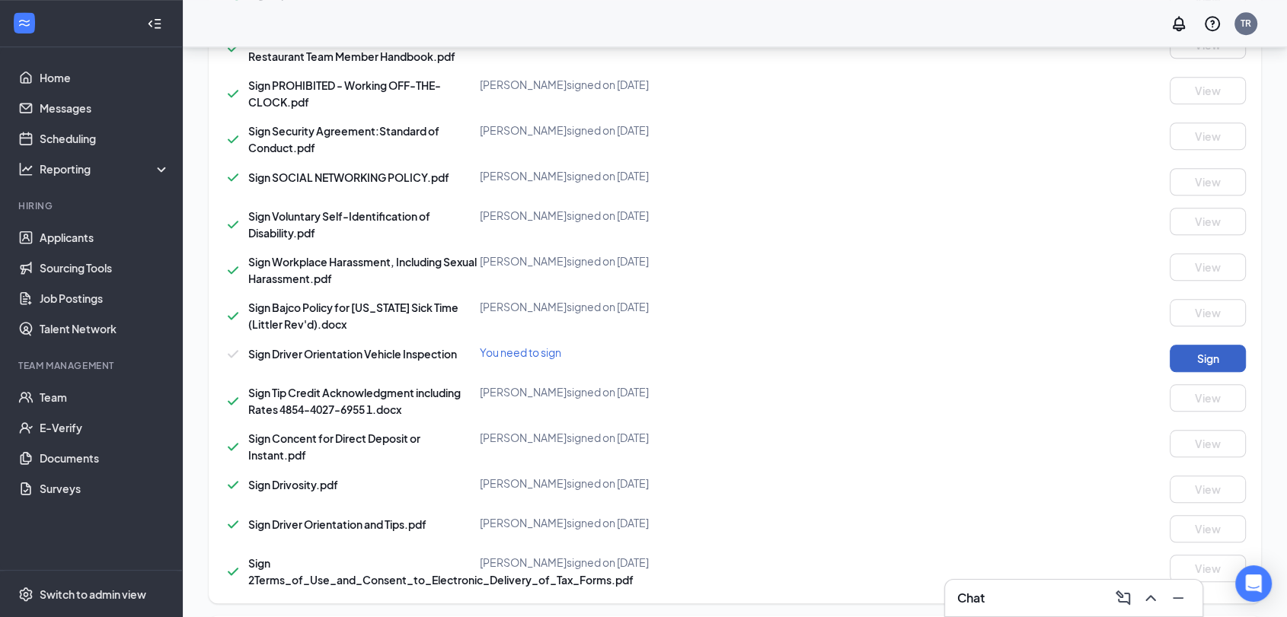
click at [1196, 357] on button "Sign" at bounding box center [1207, 358] width 76 height 27
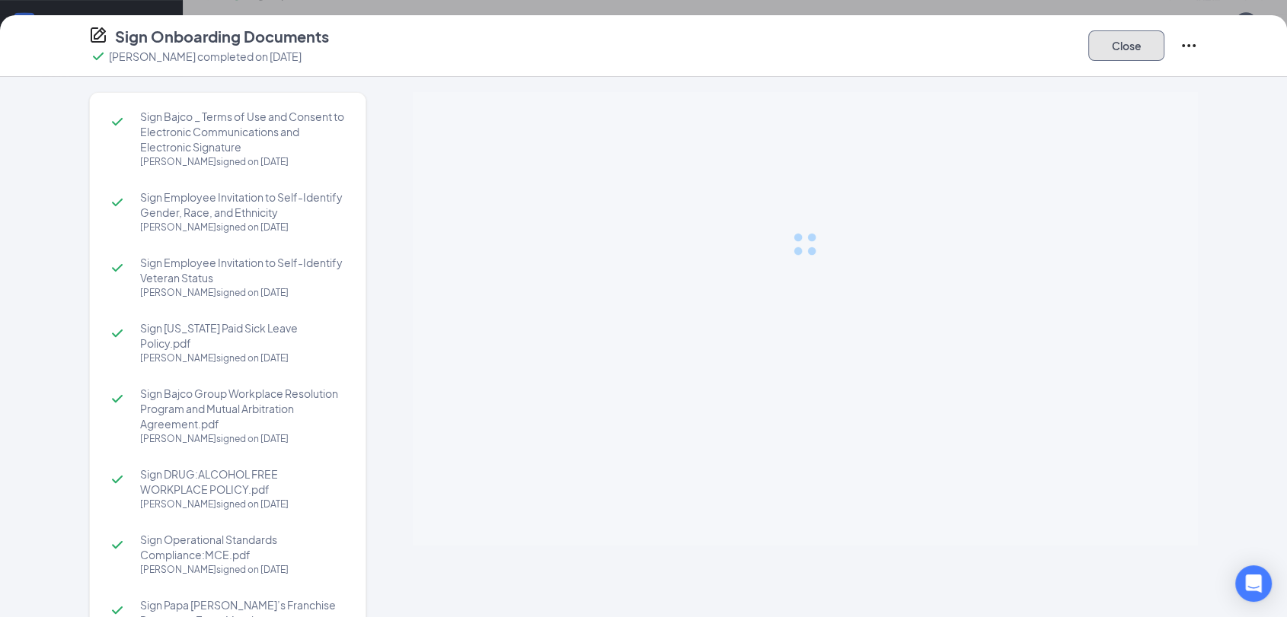
click at [1128, 46] on button "Close" at bounding box center [1126, 45] width 76 height 30
